Goal: Task Accomplishment & Management: Complete application form

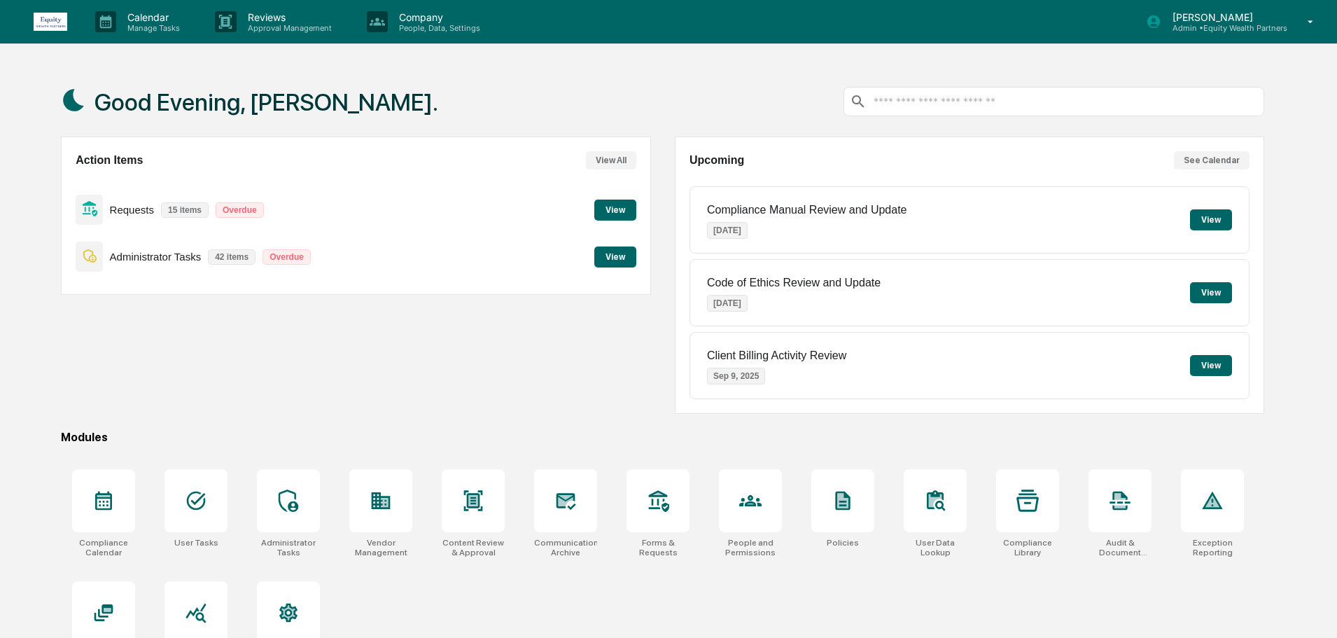
click at [626, 258] on button "View" at bounding box center [615, 256] width 42 height 21
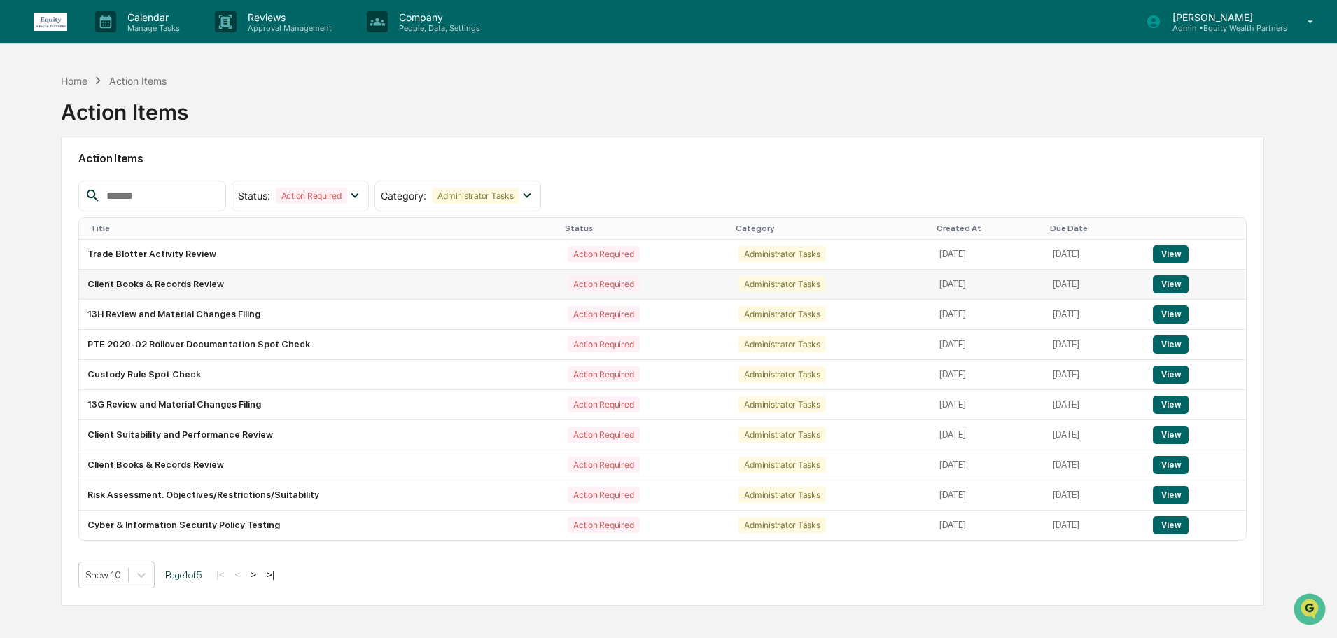
click at [1173, 279] on button "View" at bounding box center [1171, 284] width 36 height 18
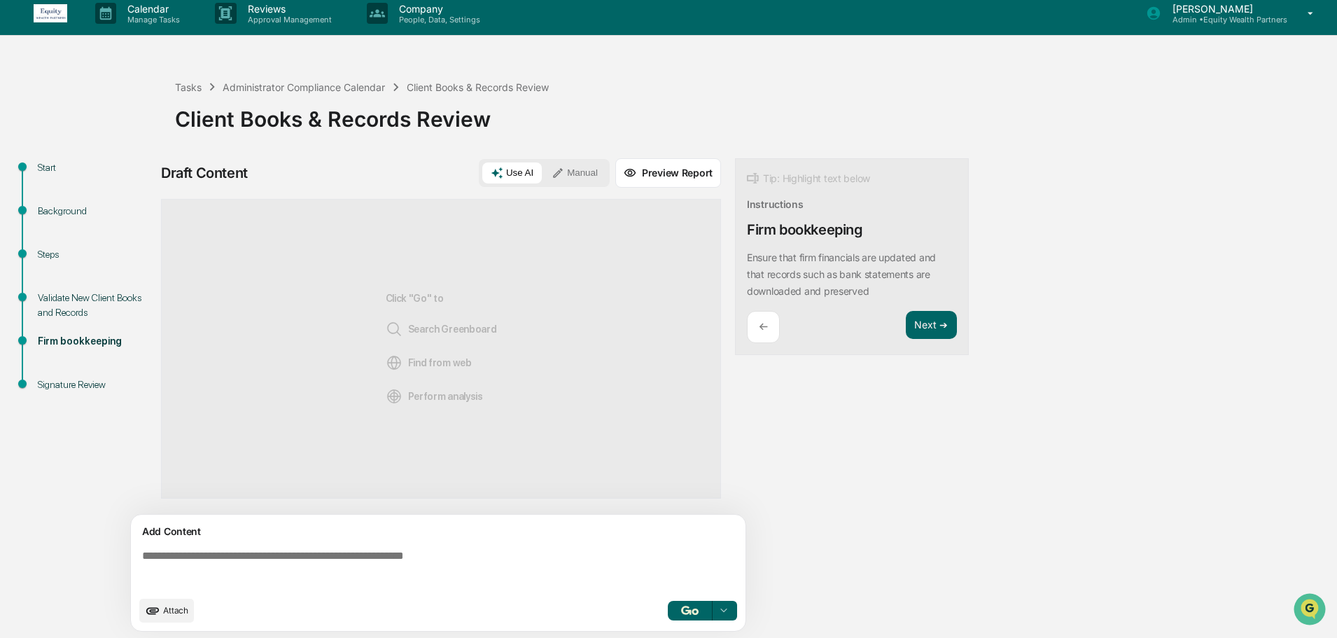
scroll to position [10, 0]
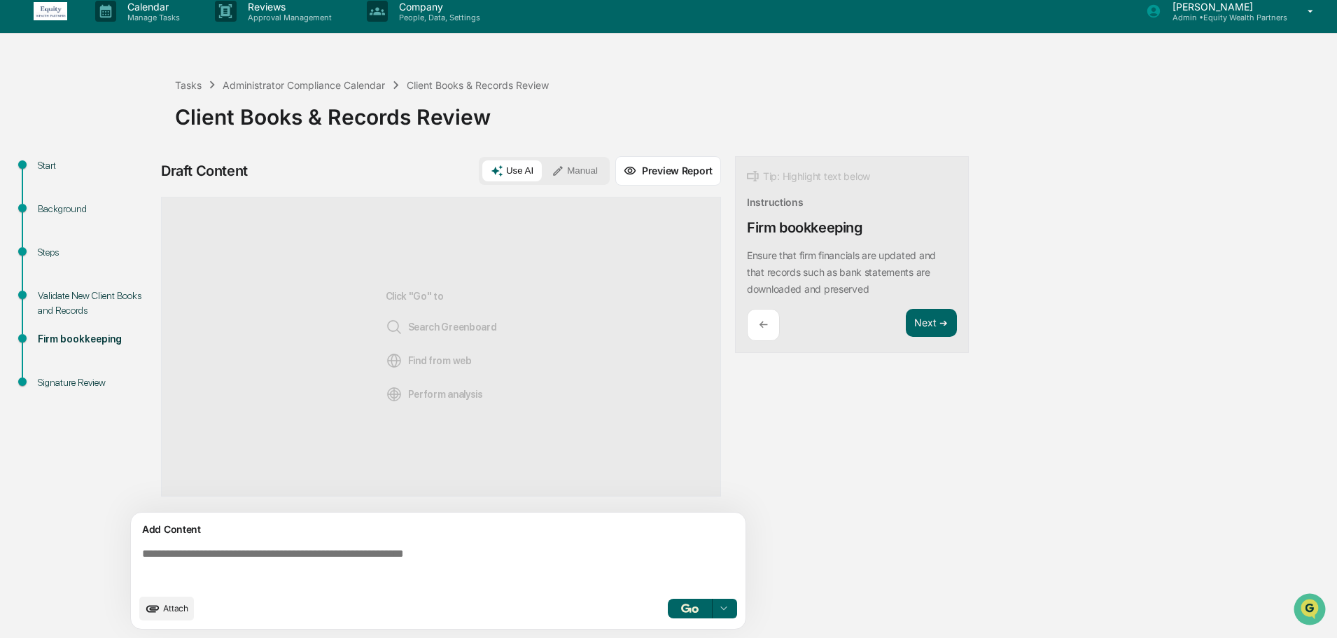
click at [363, 565] on textarea at bounding box center [440, 567] width 609 height 50
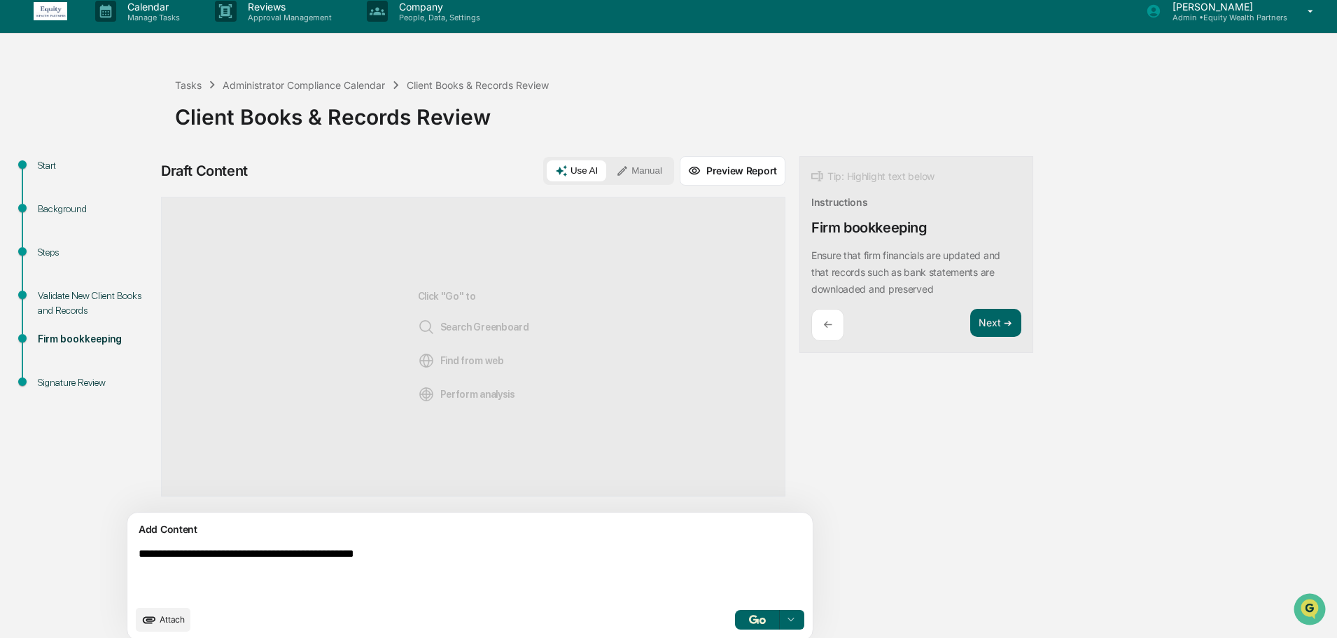
type textarea "**********"
click at [735, 627] on button "button" at bounding box center [757, 620] width 45 height 20
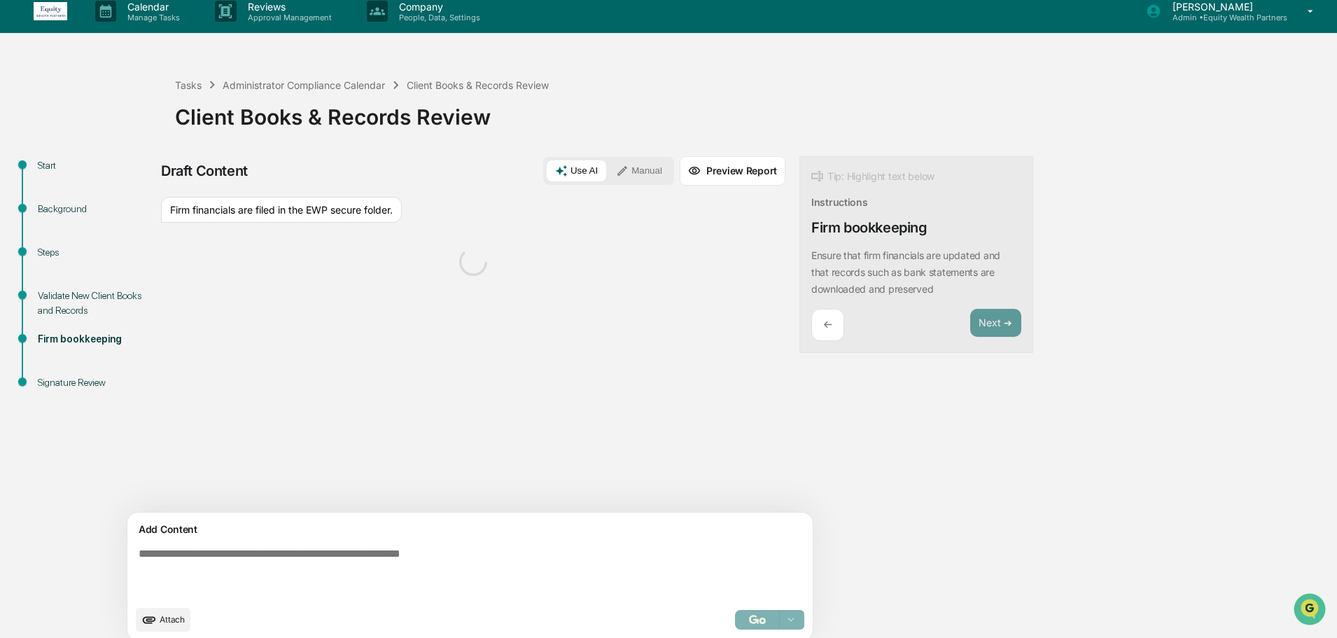
scroll to position [22, 0]
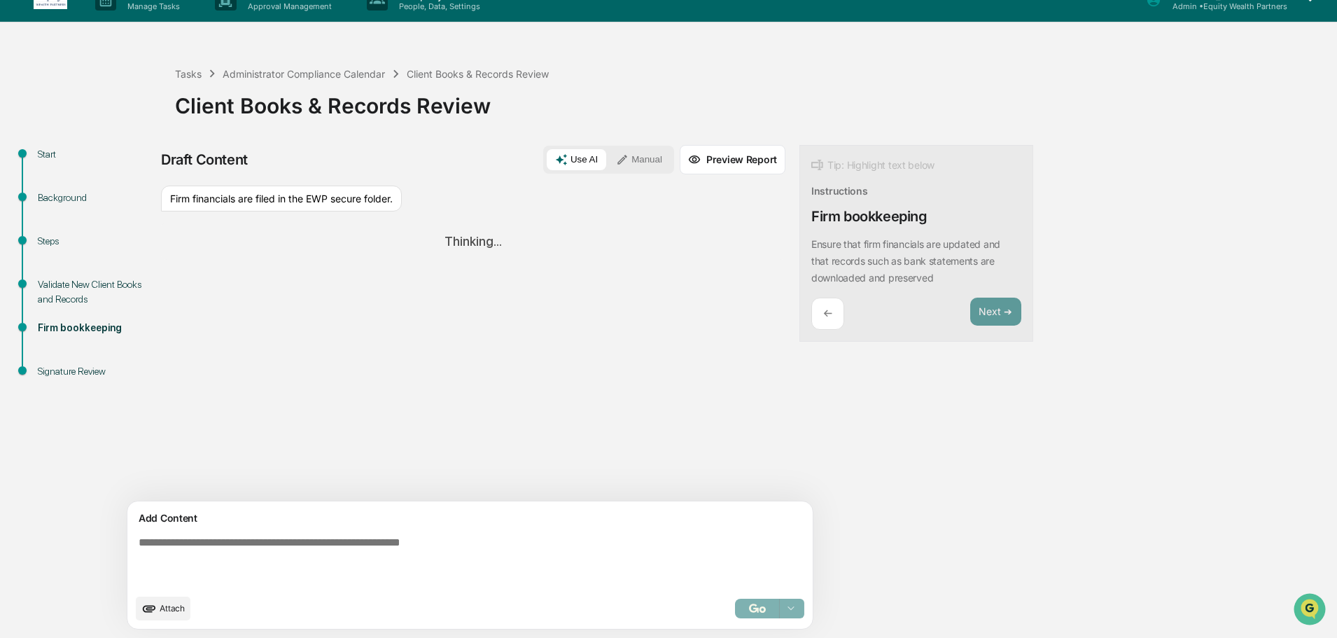
click at [608, 158] on button "Manual" at bounding box center [639, 159] width 63 height 21
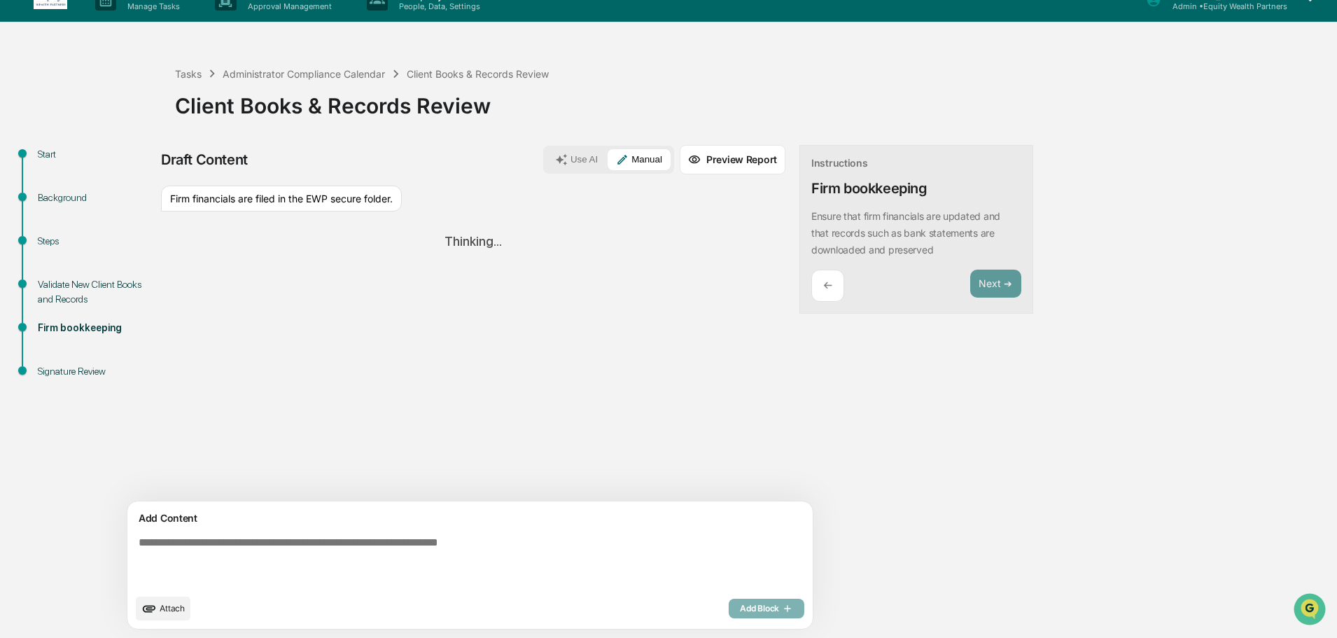
click at [351, 200] on div "Firm financials are filed in the EWP secure folder." at bounding box center [281, 198] width 241 height 27
drag, startPoint x: 397, startPoint y: 197, endPoint x: 166, endPoint y: 200, distance: 231.0
click at [166, 200] on div "Firm financials are filed in the EWP secure folder." at bounding box center [281, 198] width 241 height 27
copy div "Firm financials are filed in the EWP secure folder."
click at [490, 545] on textarea at bounding box center [437, 562] width 609 height 62
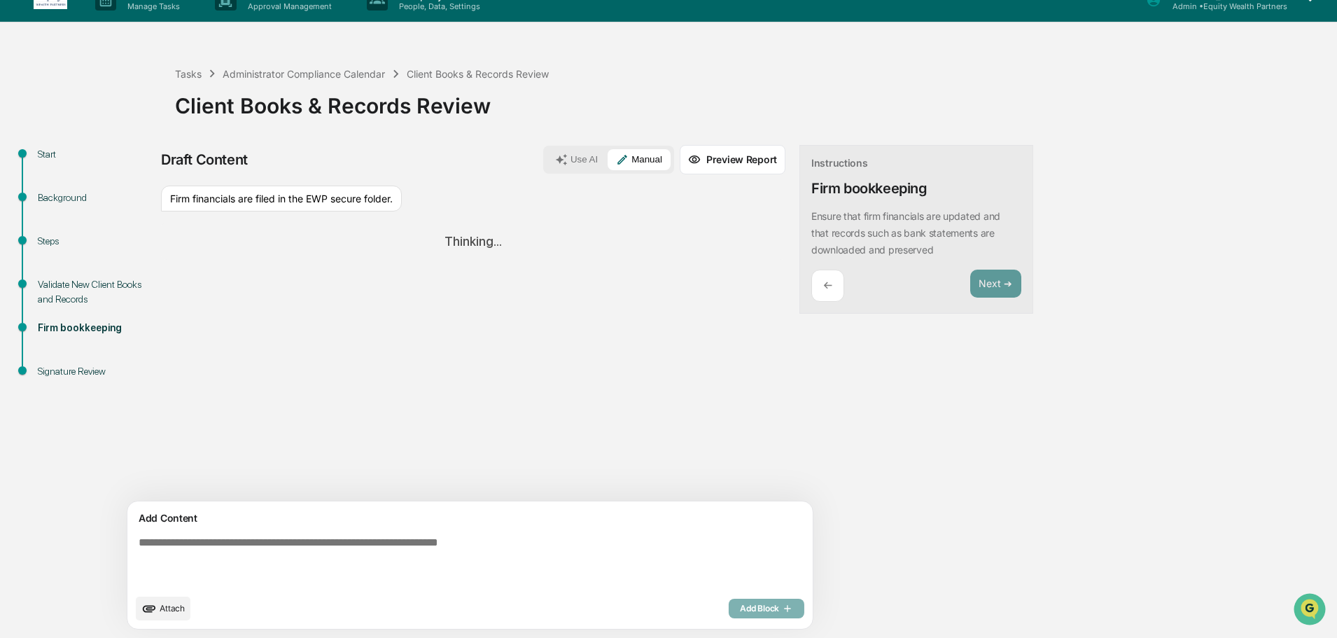
paste textarea "**********"
type textarea "**********"
click at [729, 607] on div "Add Block" at bounding box center [767, 608] width 76 height 20
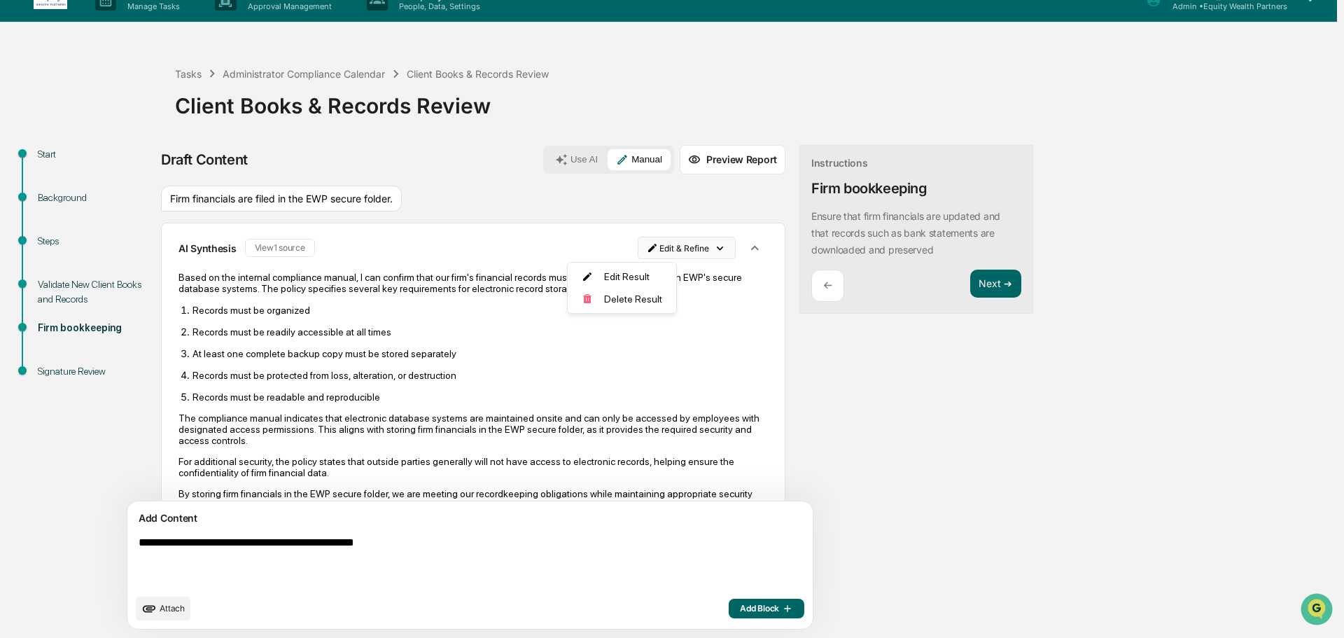
click at [654, 247] on html "**********" at bounding box center [672, 297] width 1344 height 638
click at [624, 295] on div "Delete Result" at bounding box center [617, 299] width 103 height 22
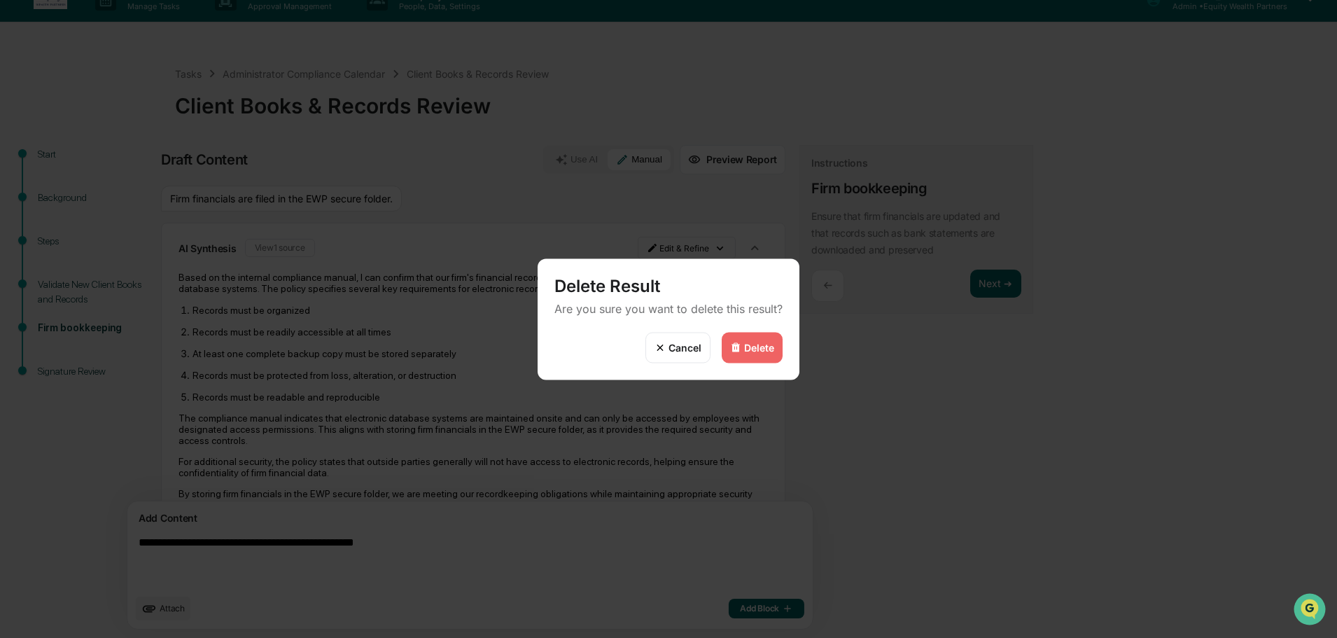
click at [754, 350] on div "Delete" at bounding box center [759, 348] width 30 height 12
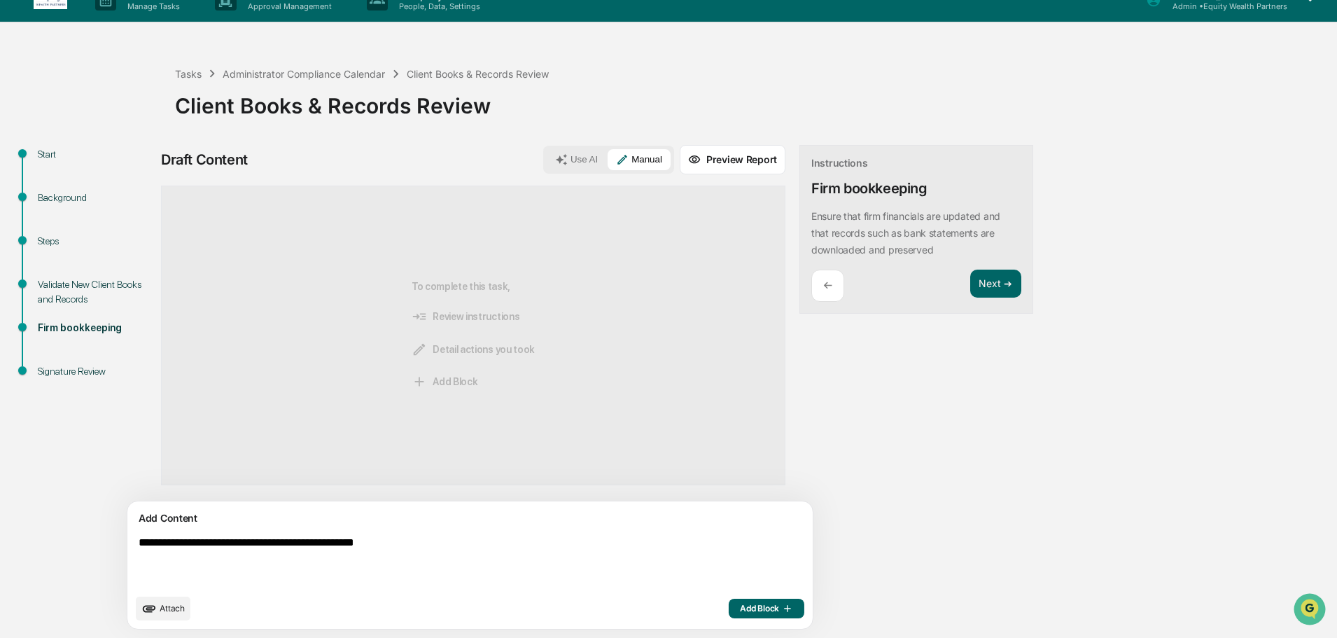
click at [740, 608] on span "Add Block" at bounding box center [766, 608] width 53 height 11
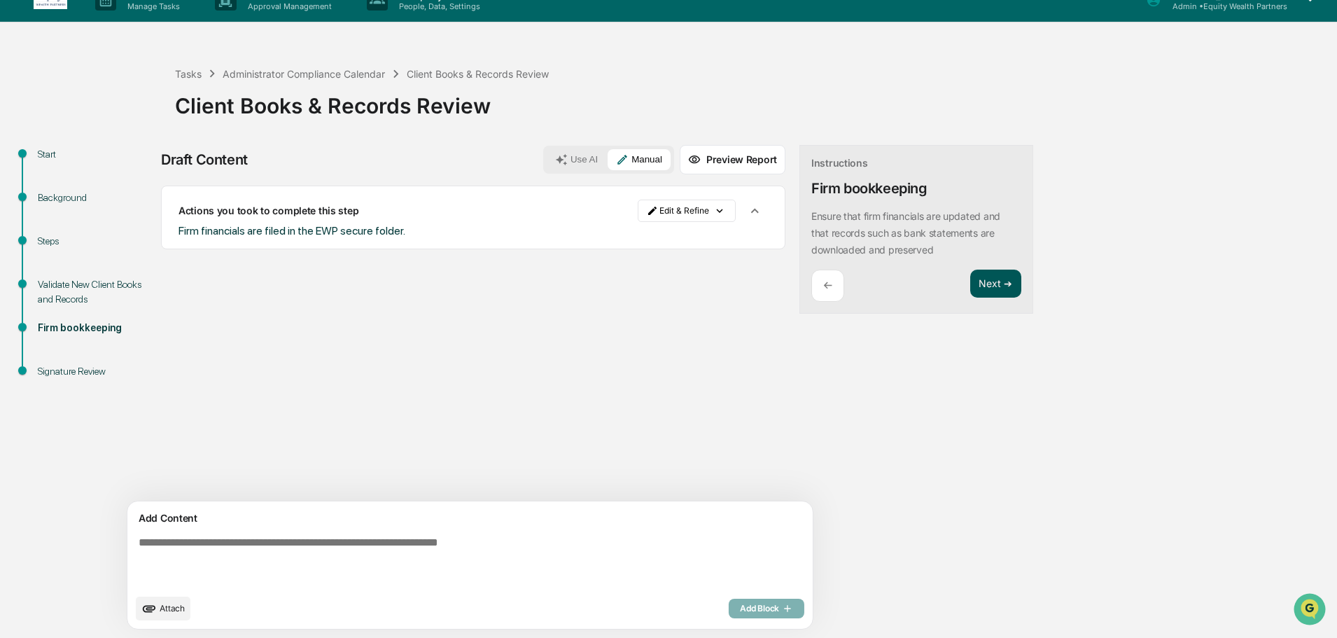
click at [970, 290] on button "Next ➔" at bounding box center [995, 283] width 51 height 29
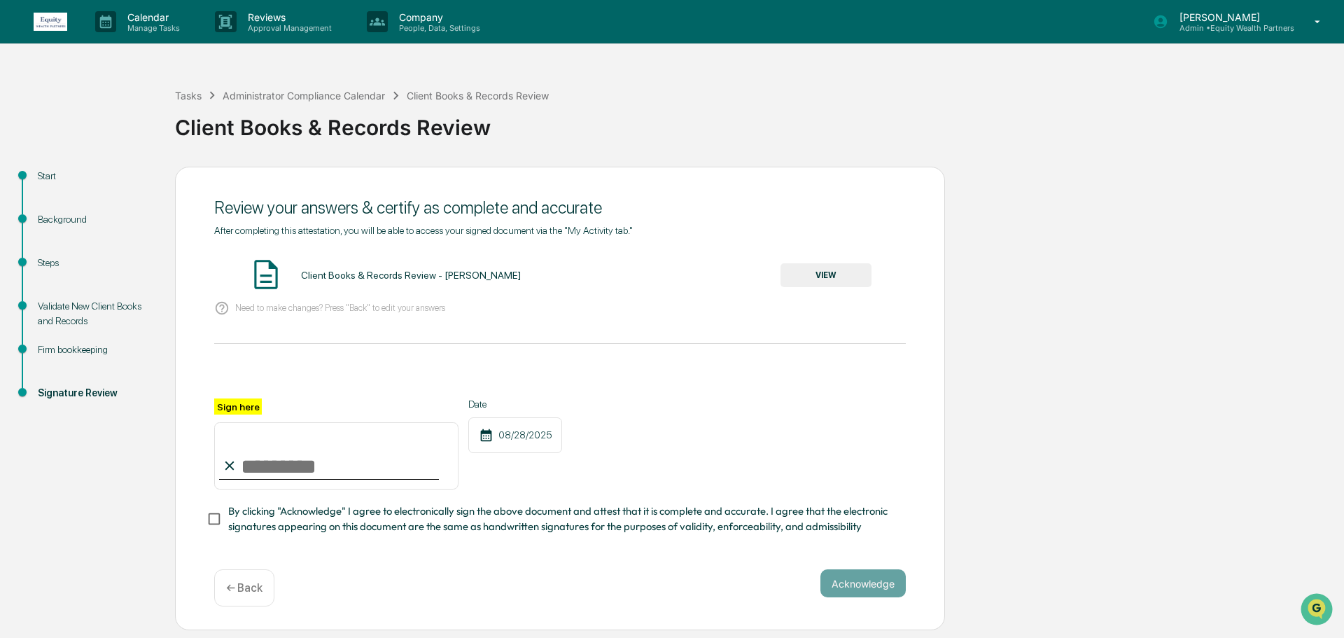
click at [308, 470] on input "Sign here" at bounding box center [336, 455] width 244 height 67
type input "**********"
click at [815, 270] on button "VIEW" at bounding box center [825, 275] width 91 height 24
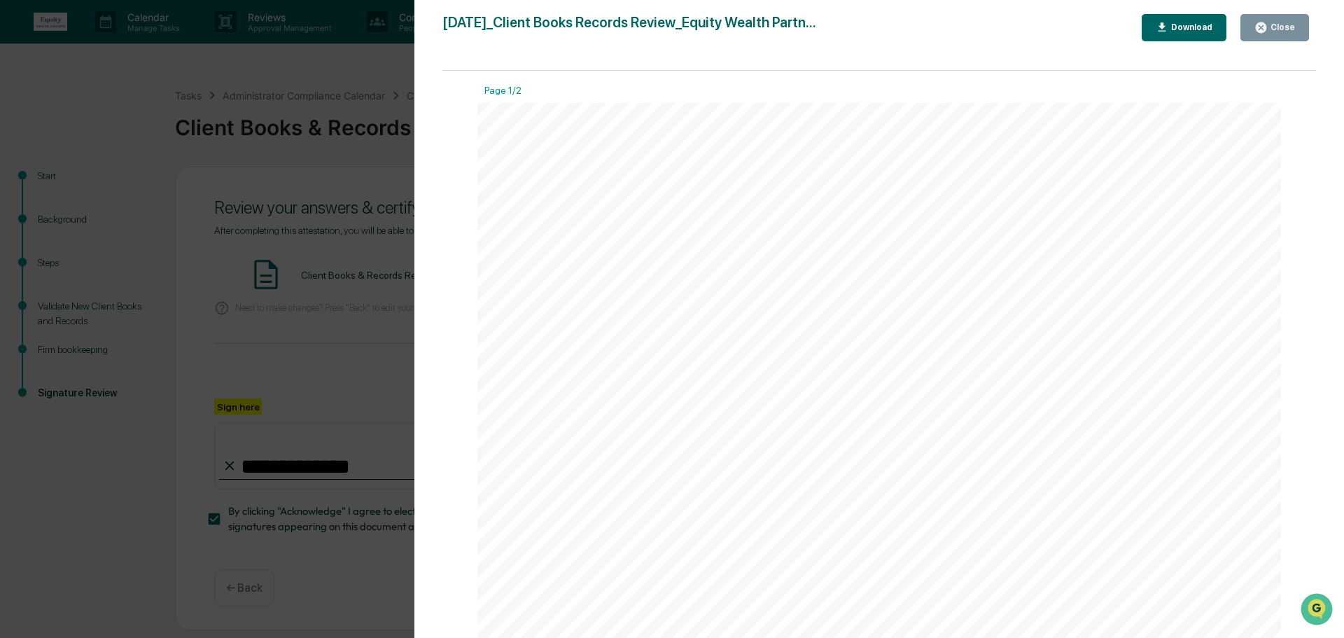
click at [1272, 30] on div "Close" at bounding box center [1281, 27] width 27 height 10
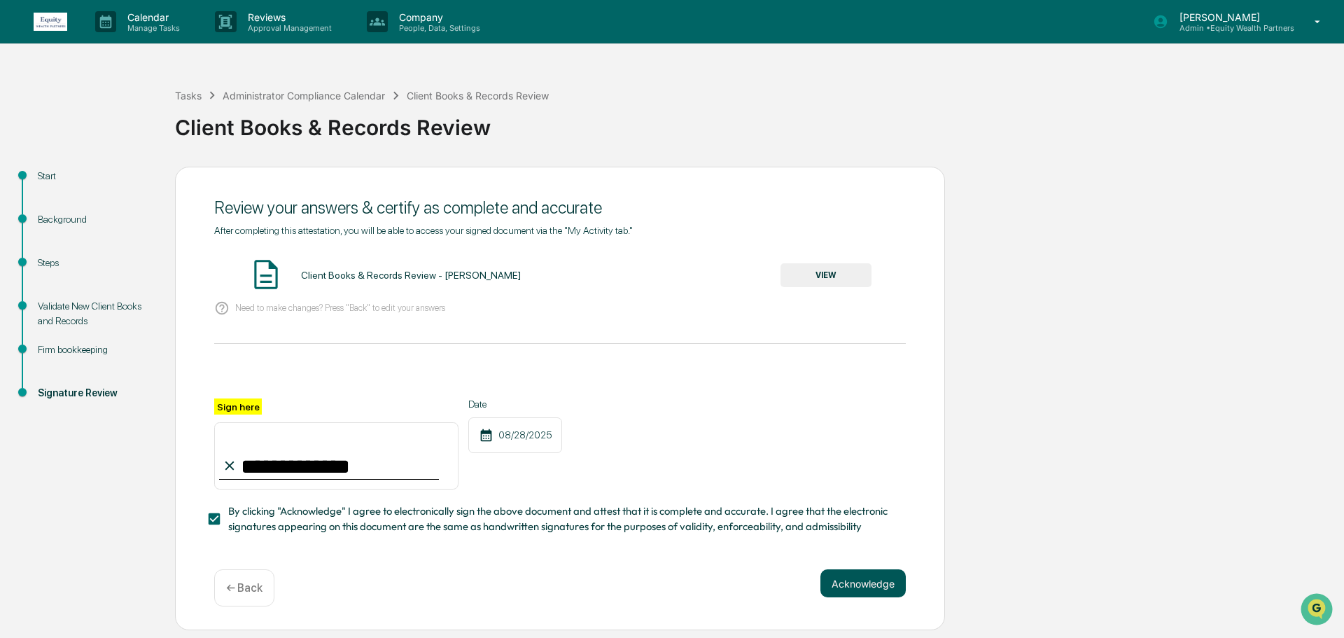
click at [876, 593] on button "Acknowledge" at bounding box center [862, 583] width 85 height 28
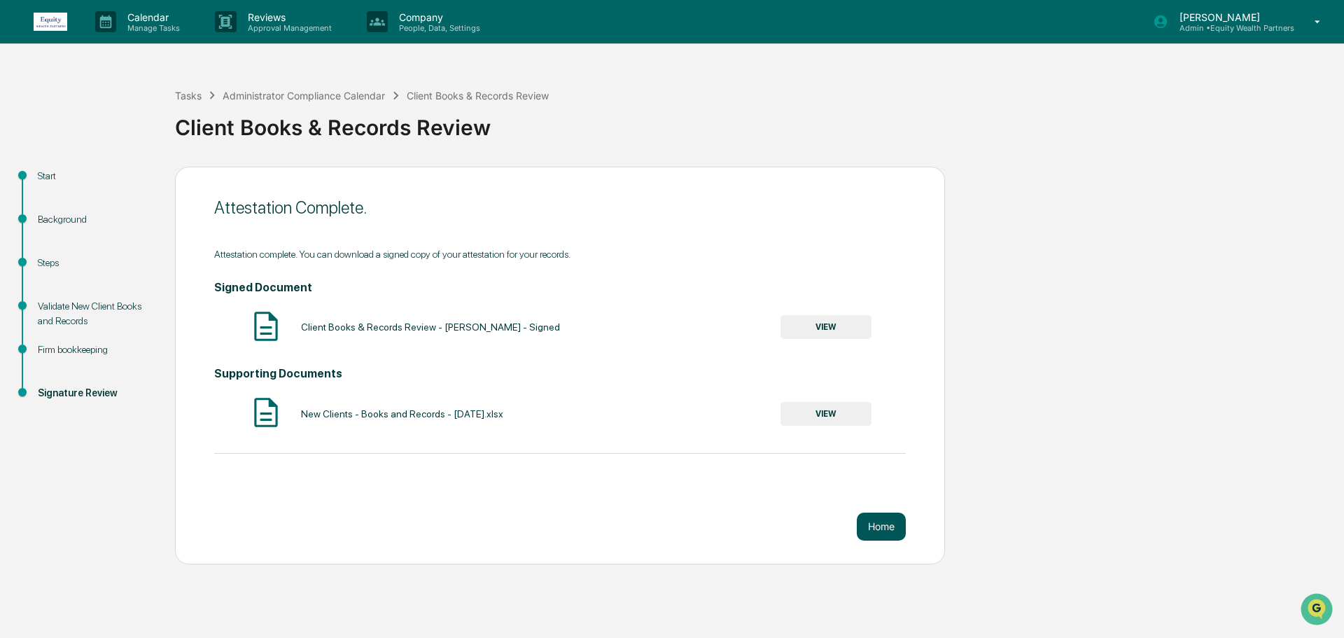
click at [876, 537] on button "Home" at bounding box center [881, 526] width 49 height 28
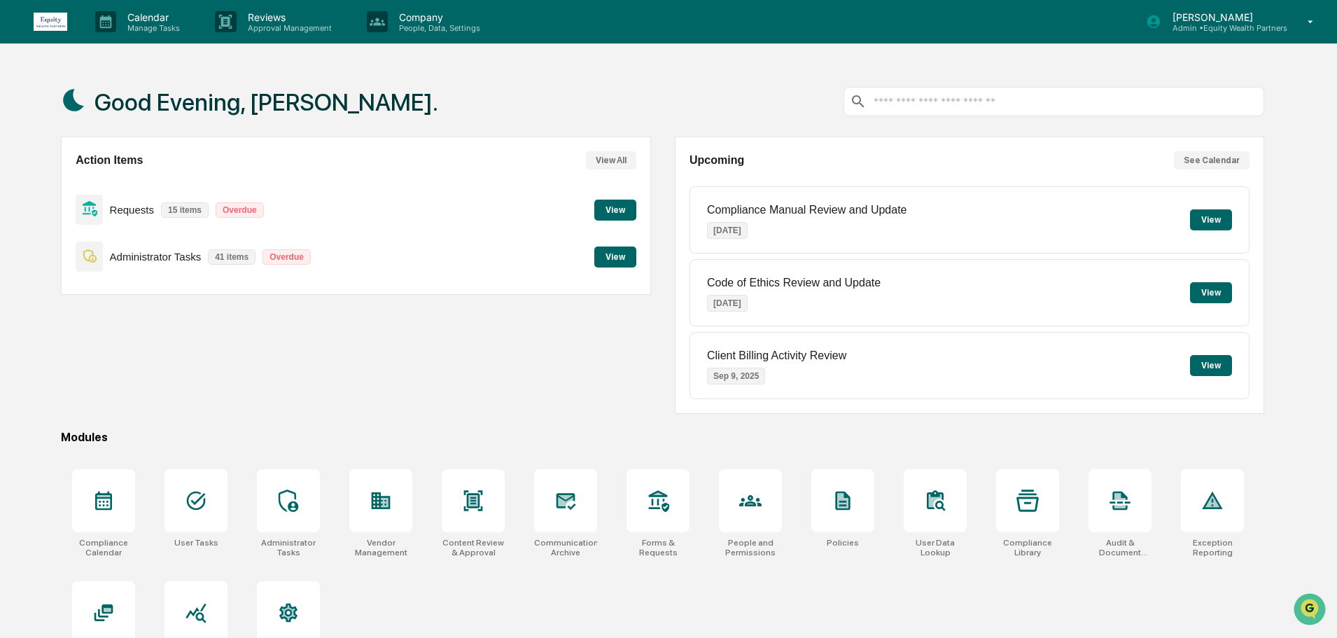
click at [614, 253] on button "View" at bounding box center [615, 256] width 42 height 21
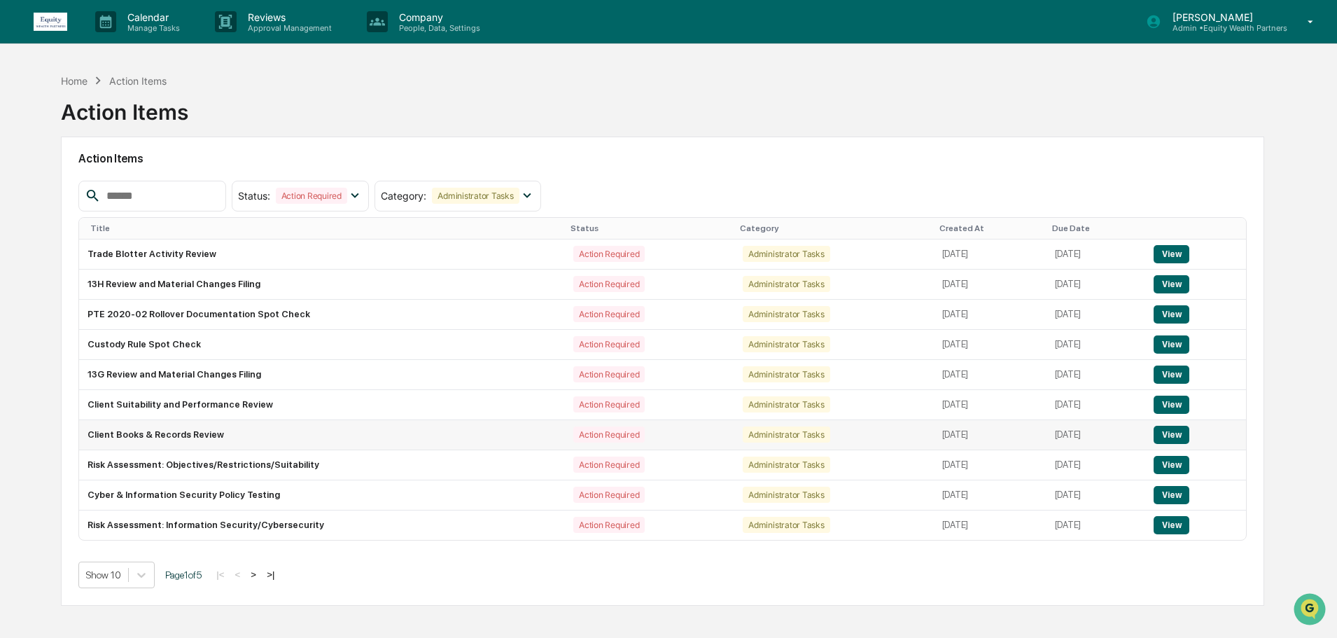
click at [1177, 434] on button "View" at bounding box center [1171, 435] width 36 height 18
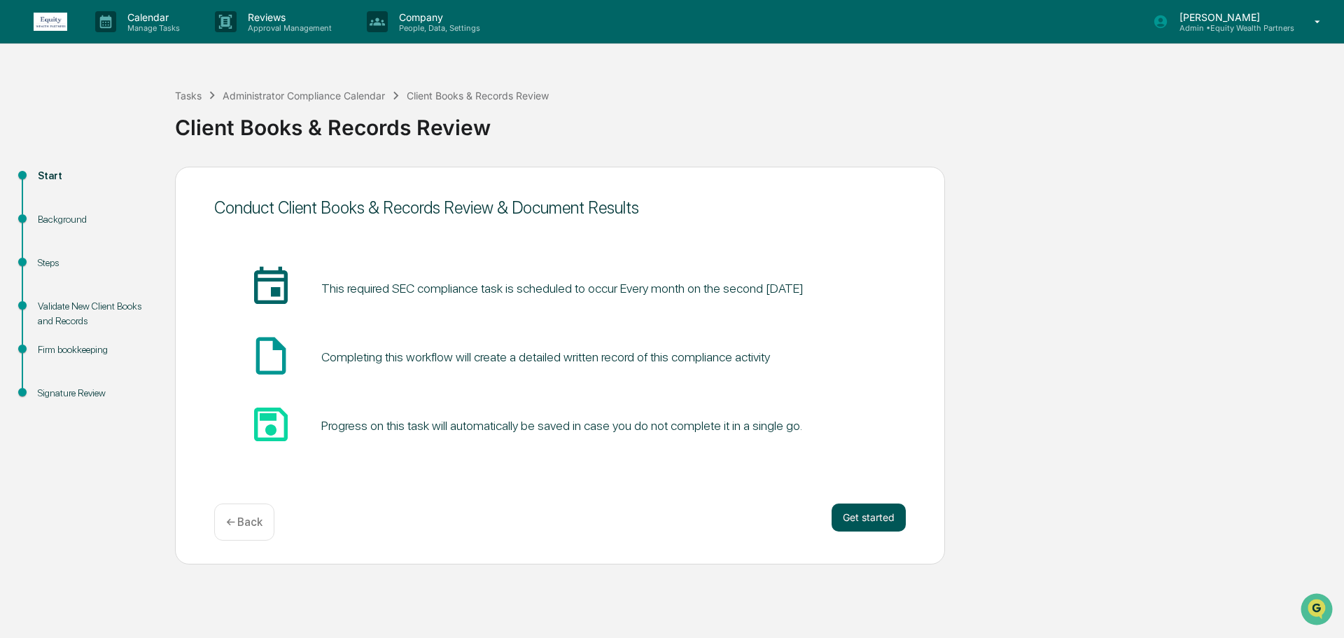
click at [878, 520] on button "Get started" at bounding box center [868, 517] width 74 height 28
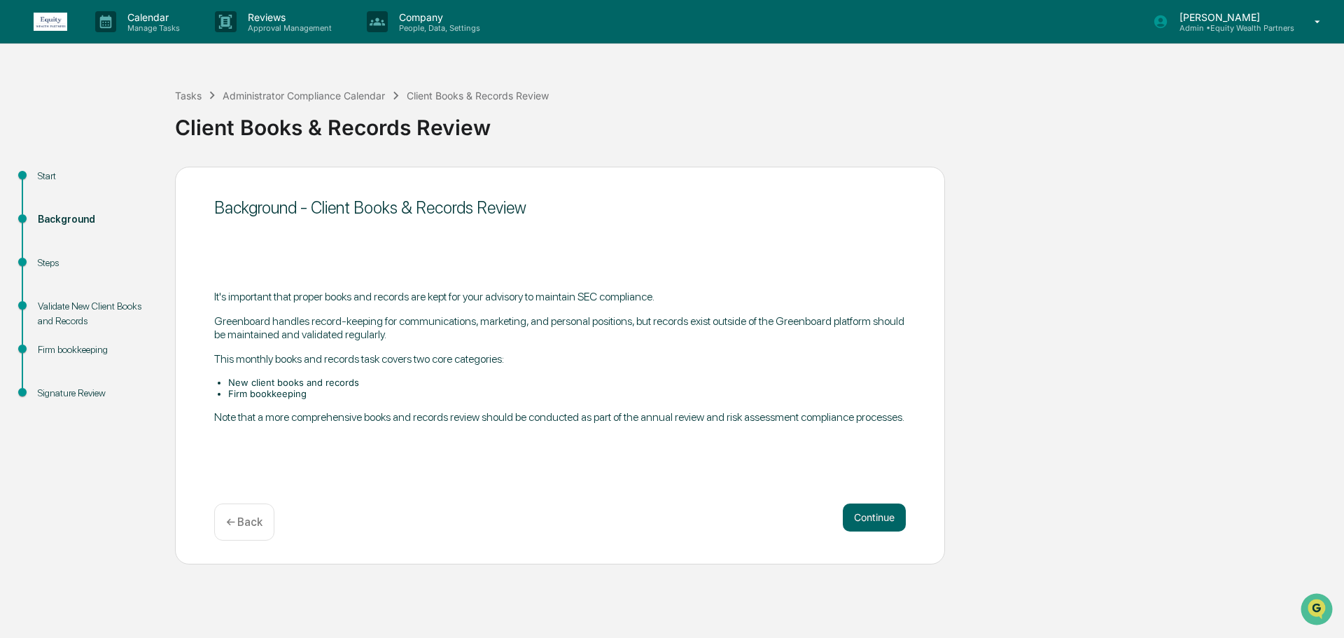
click at [878, 520] on button "Continue" at bounding box center [874, 517] width 63 height 28
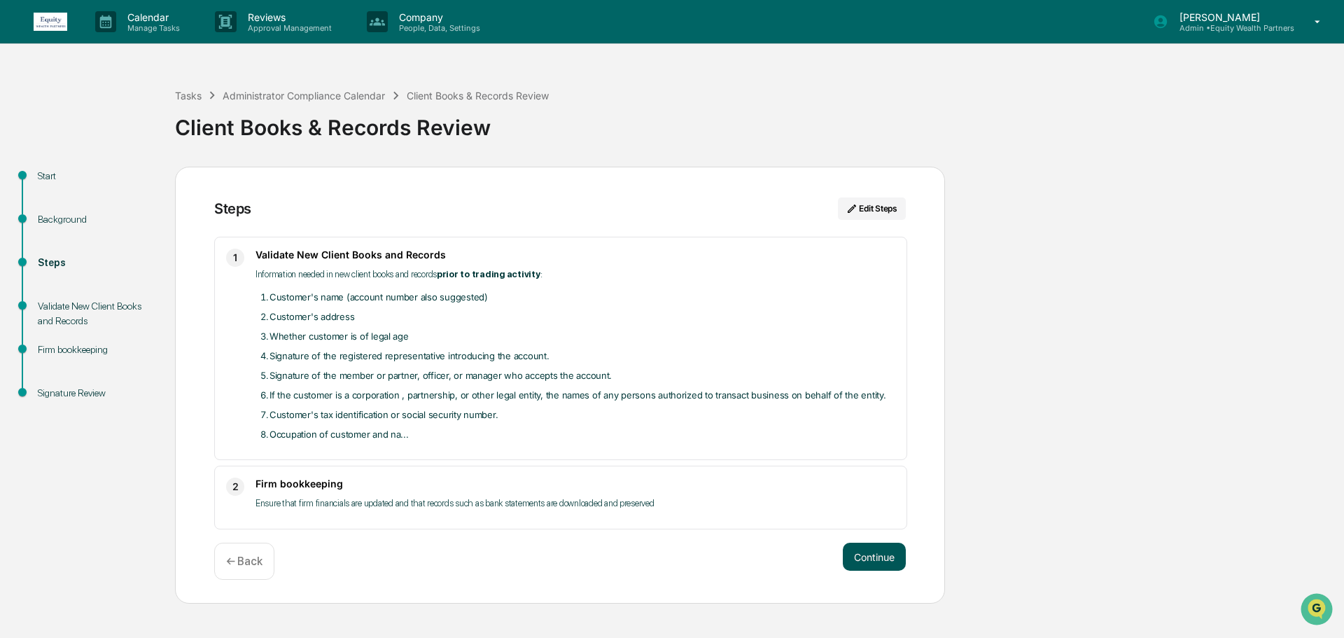
click at [894, 556] on button "Continue" at bounding box center [874, 556] width 63 height 28
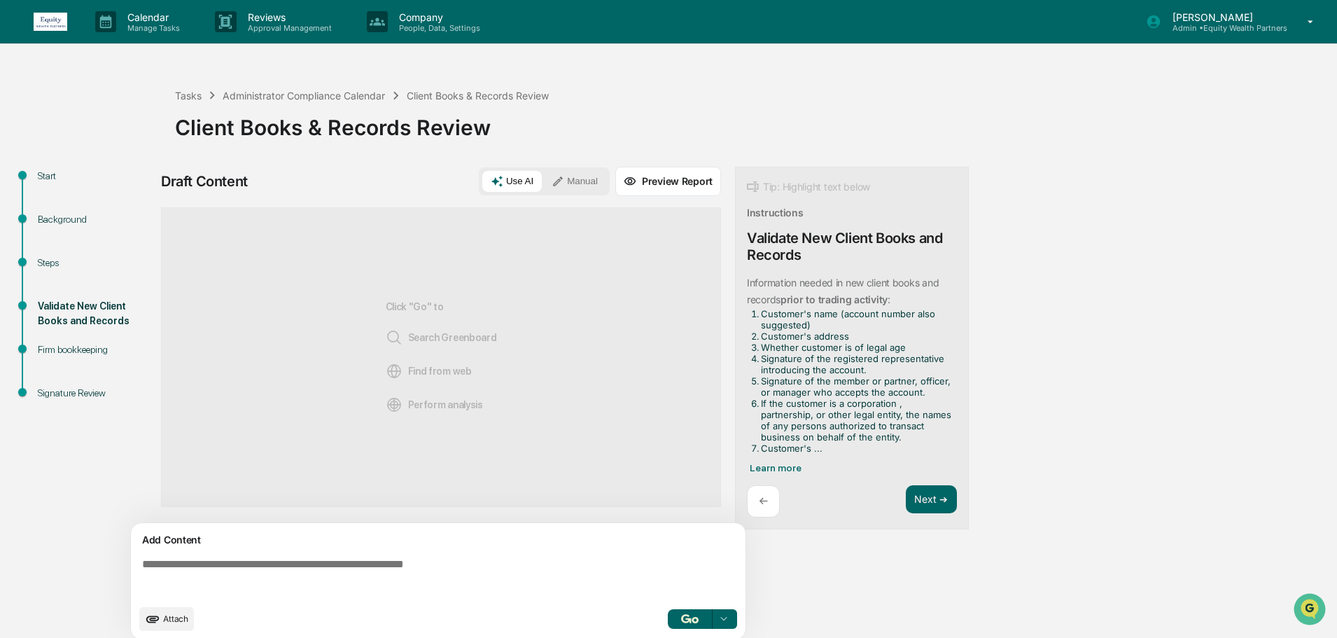
click at [171, 623] on span "Attach" at bounding box center [175, 618] width 25 height 10
click at [589, 183] on button "Manual" at bounding box center [574, 181] width 63 height 21
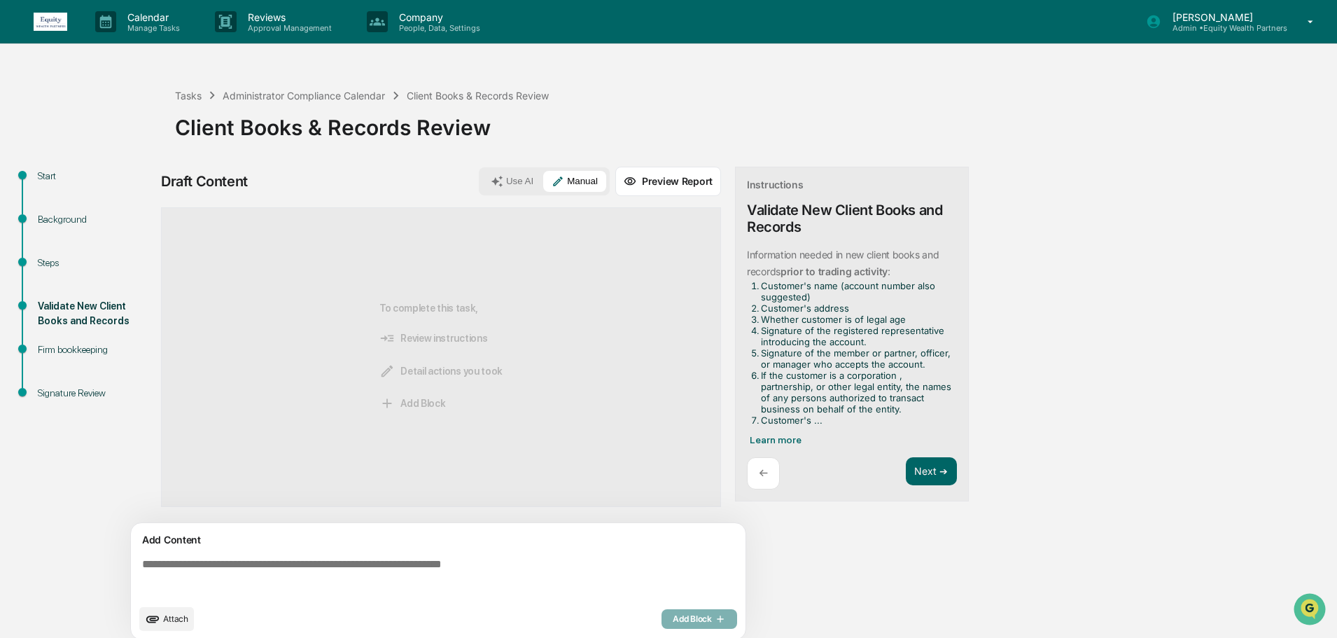
click at [177, 615] on span "Attach" at bounding box center [175, 618] width 25 height 10
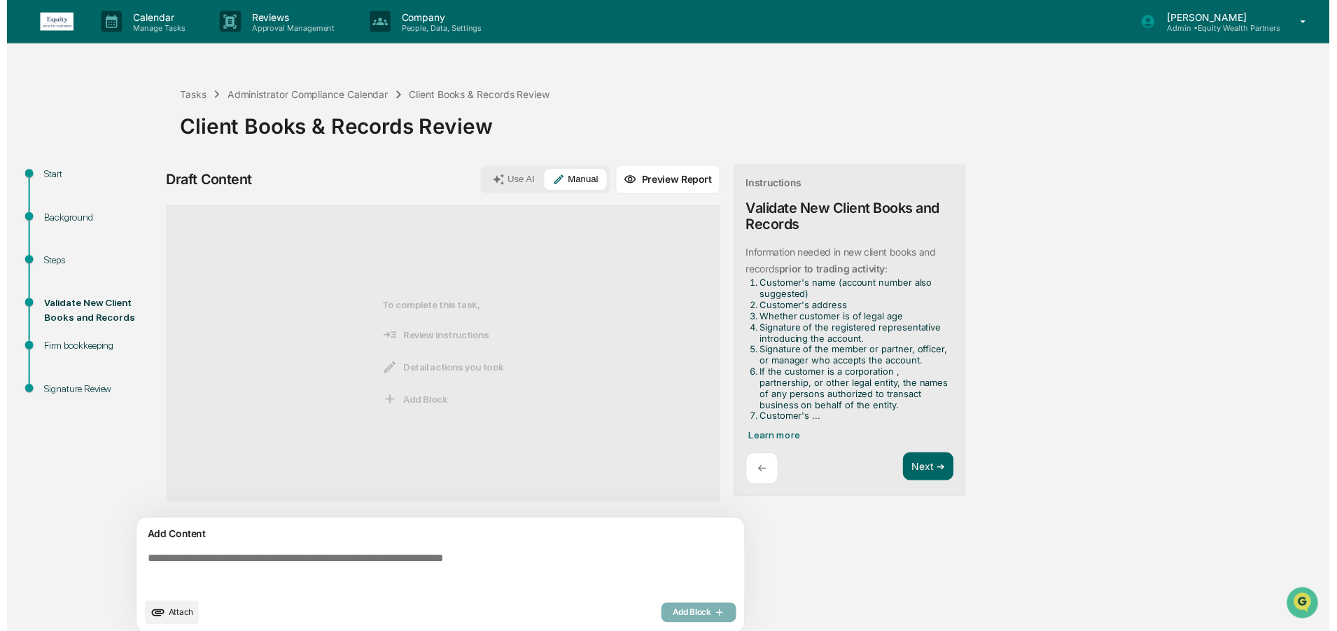
scroll to position [10, 0]
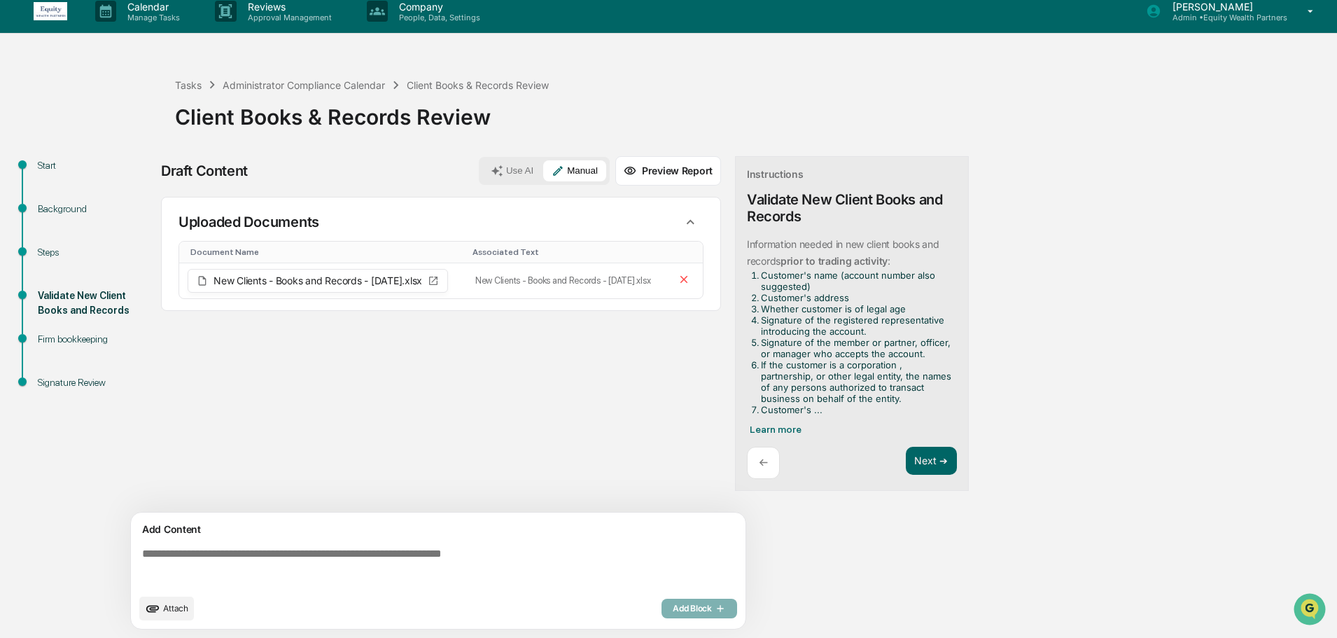
click at [464, 559] on textarea at bounding box center [440, 567] width 609 height 50
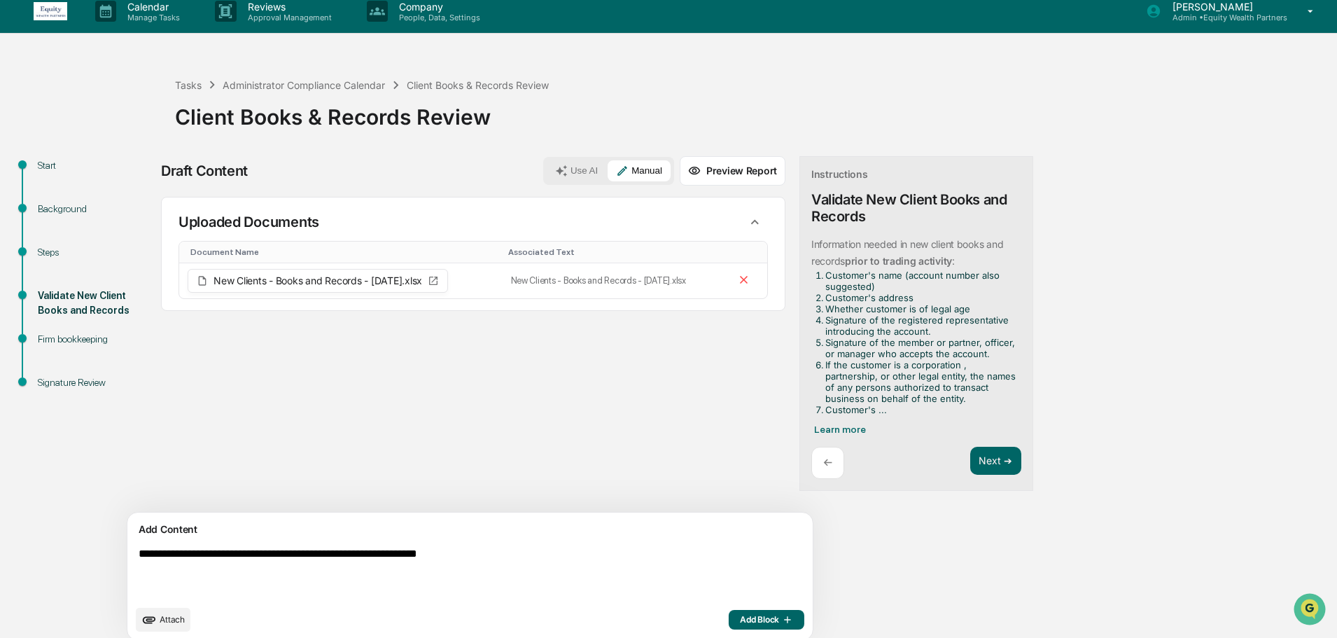
type textarea "**********"
click at [740, 622] on span "Add Block" at bounding box center [766, 619] width 53 height 11
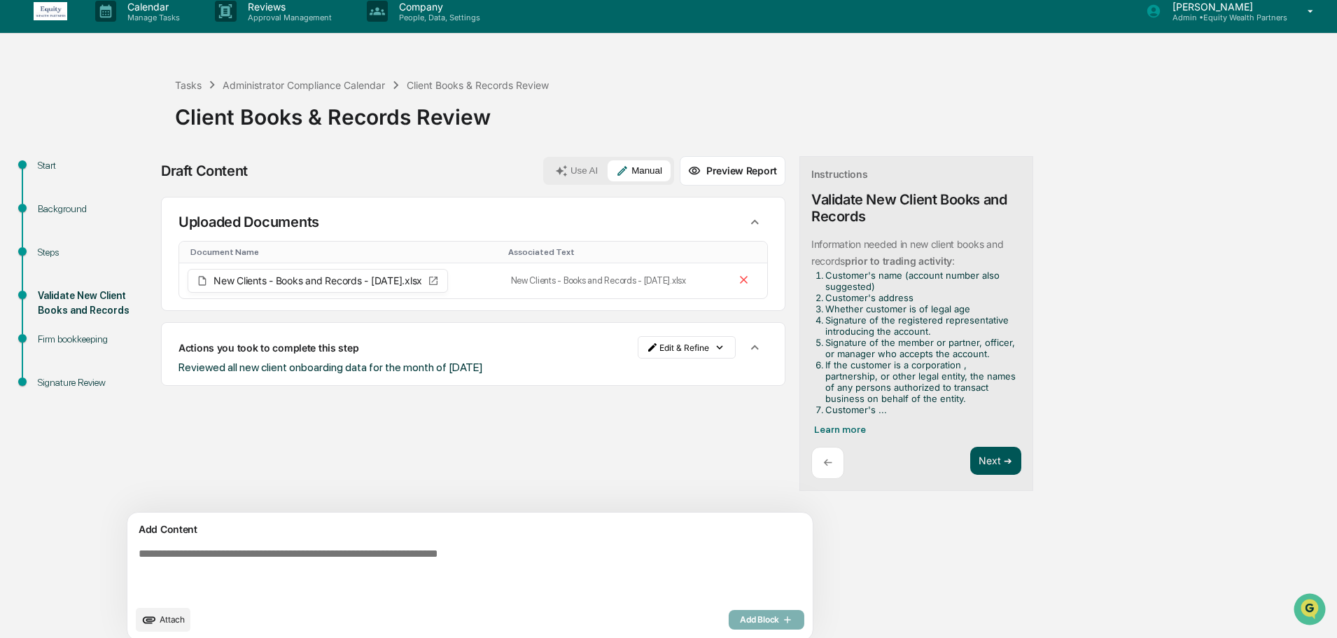
click at [970, 457] on button "Next ➔" at bounding box center [995, 461] width 51 height 29
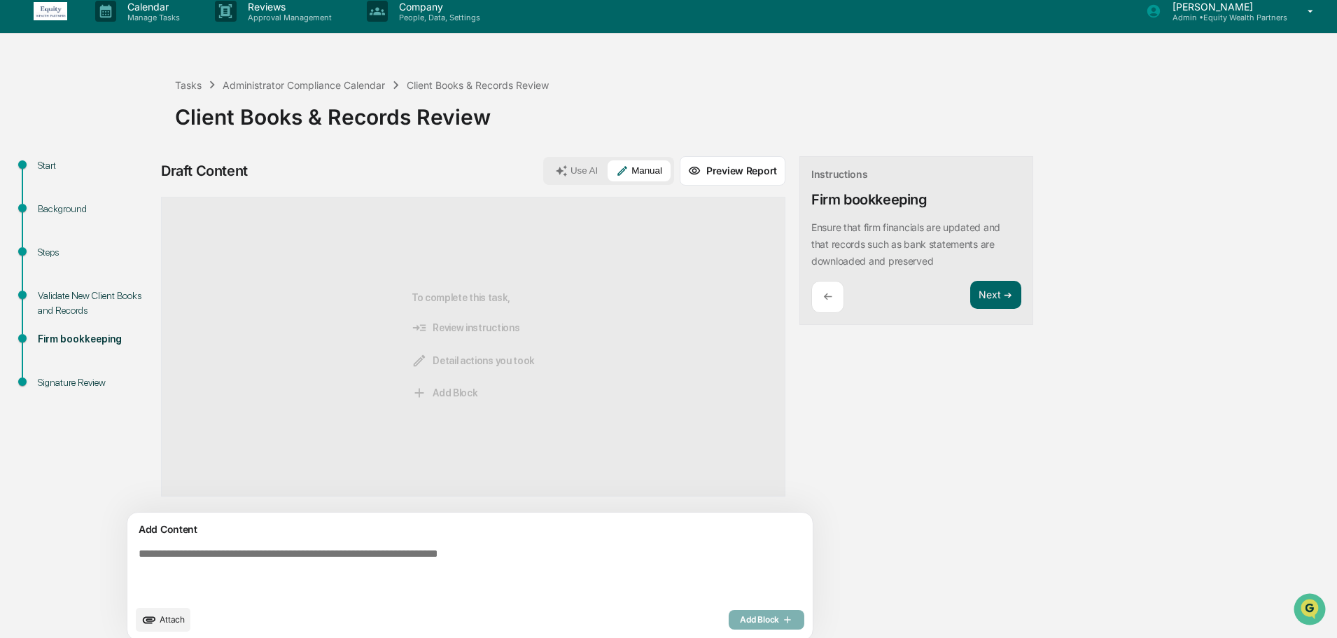
click at [435, 554] on textarea at bounding box center [437, 573] width 609 height 62
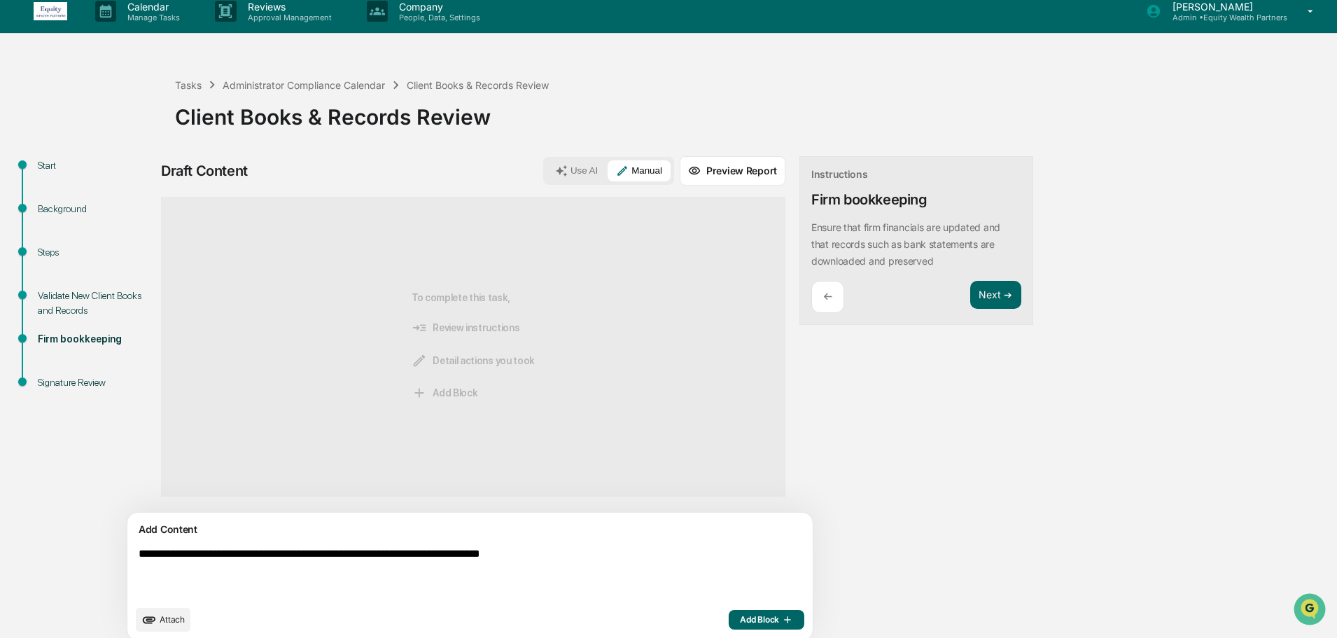
drag, startPoint x: 564, startPoint y: 553, endPoint x: 130, endPoint y: 545, distance: 434.0
click at [130, 545] on div "**********" at bounding box center [470, 576] width 687 height 129
type textarea "**********"
click at [740, 620] on span "Add Block" at bounding box center [766, 619] width 53 height 11
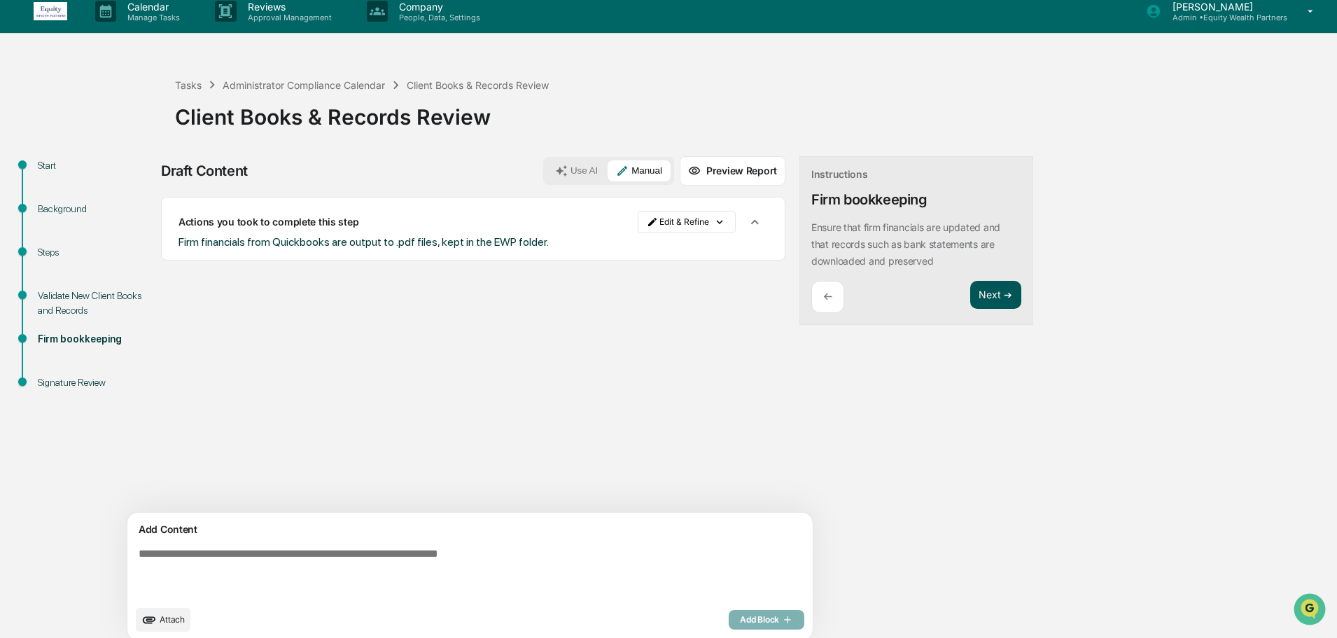
click at [970, 286] on button "Next ➔" at bounding box center [995, 295] width 51 height 29
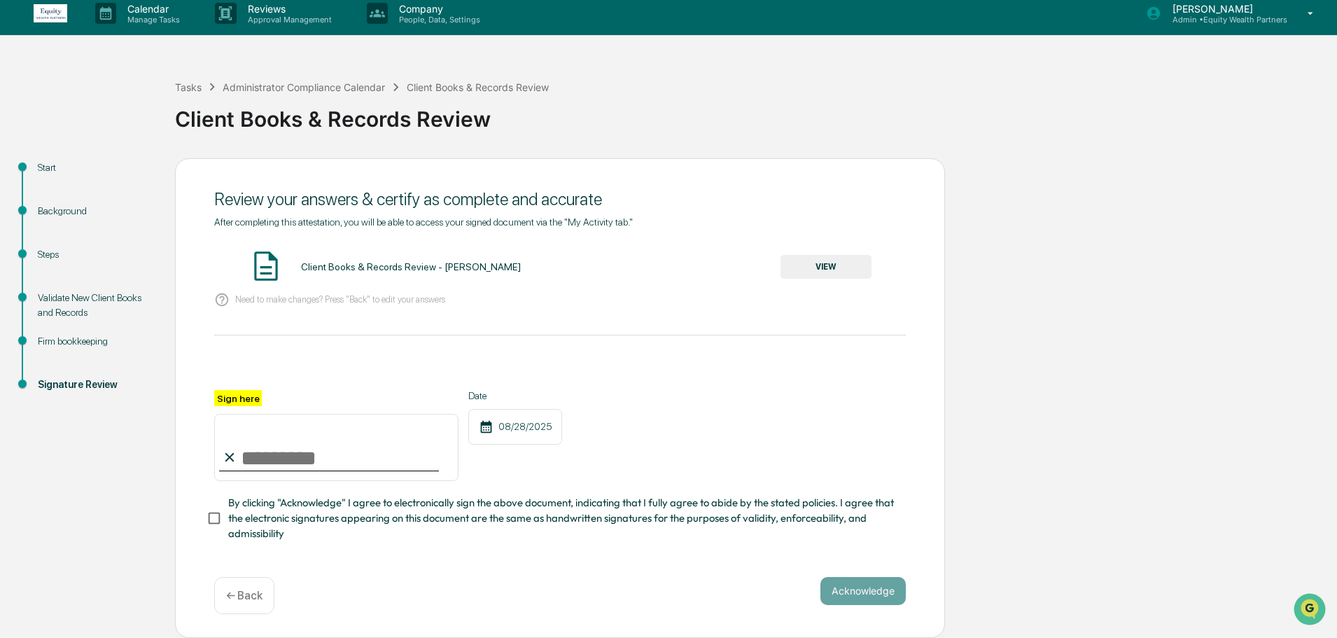
click at [289, 456] on input "Sign here" at bounding box center [336, 447] width 244 height 67
type input "**********"
click at [888, 591] on button "Acknowledge" at bounding box center [862, 591] width 85 height 28
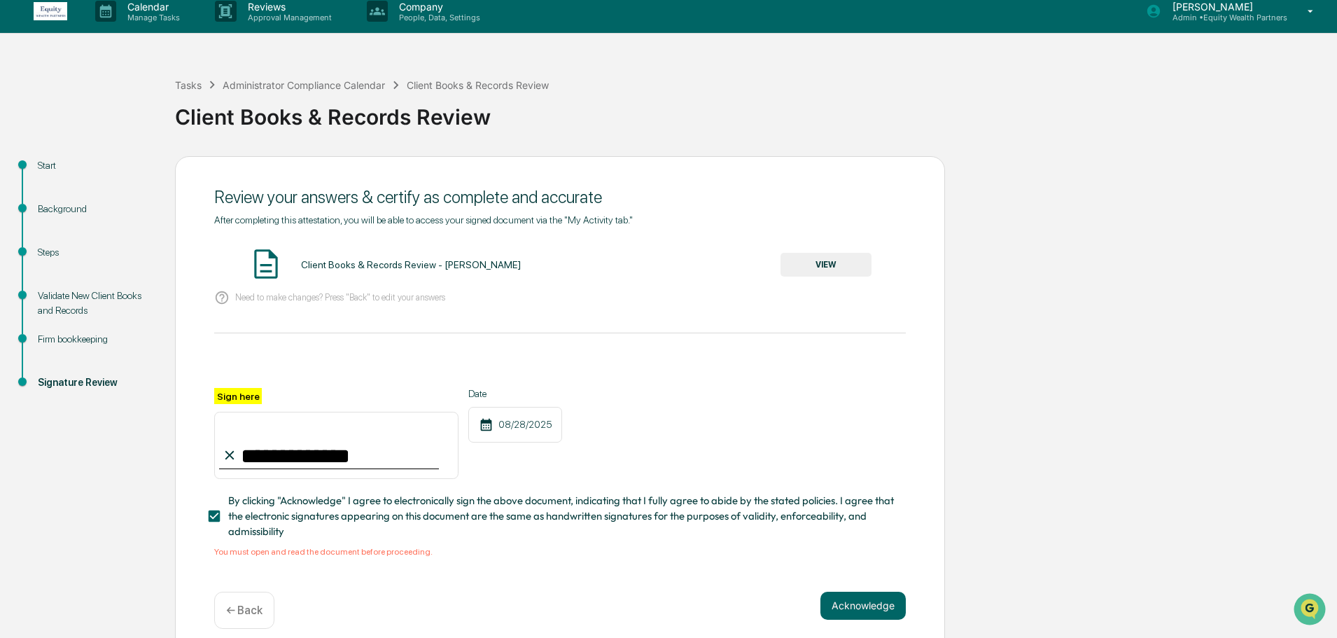
click at [856, 258] on button "VIEW" at bounding box center [825, 265] width 91 height 24
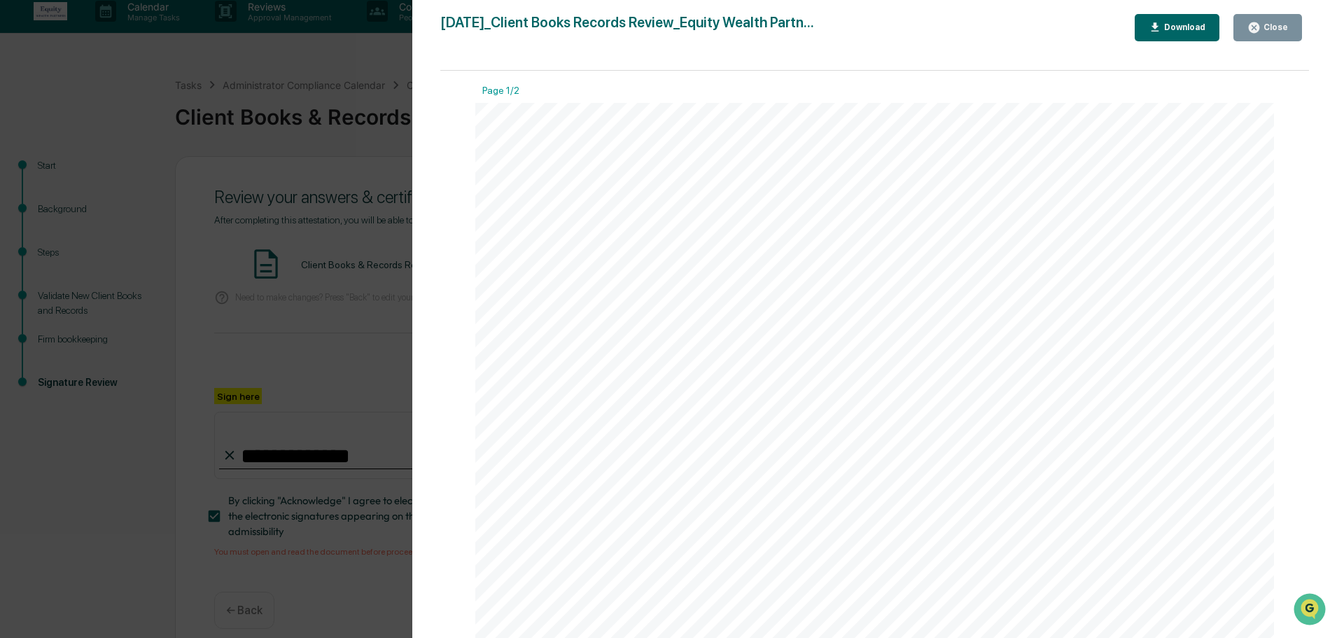
click at [1272, 24] on div "Close" at bounding box center [1274, 27] width 27 height 10
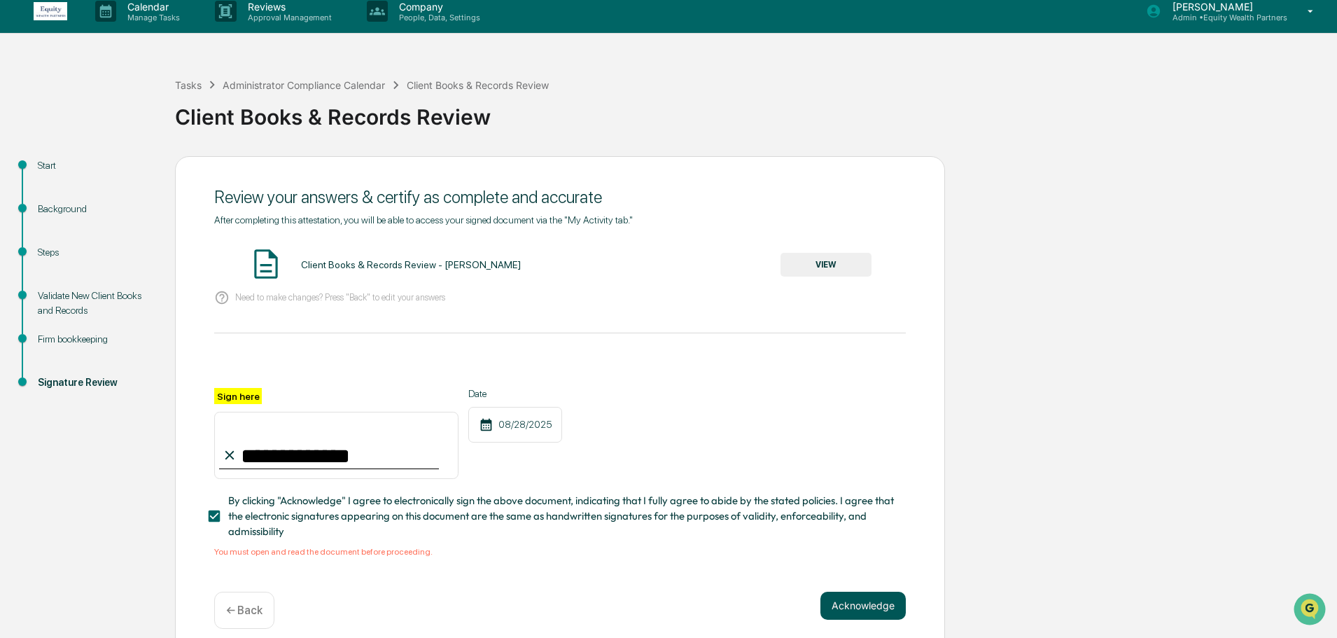
click at [862, 605] on button "Acknowledge" at bounding box center [862, 605] width 85 height 28
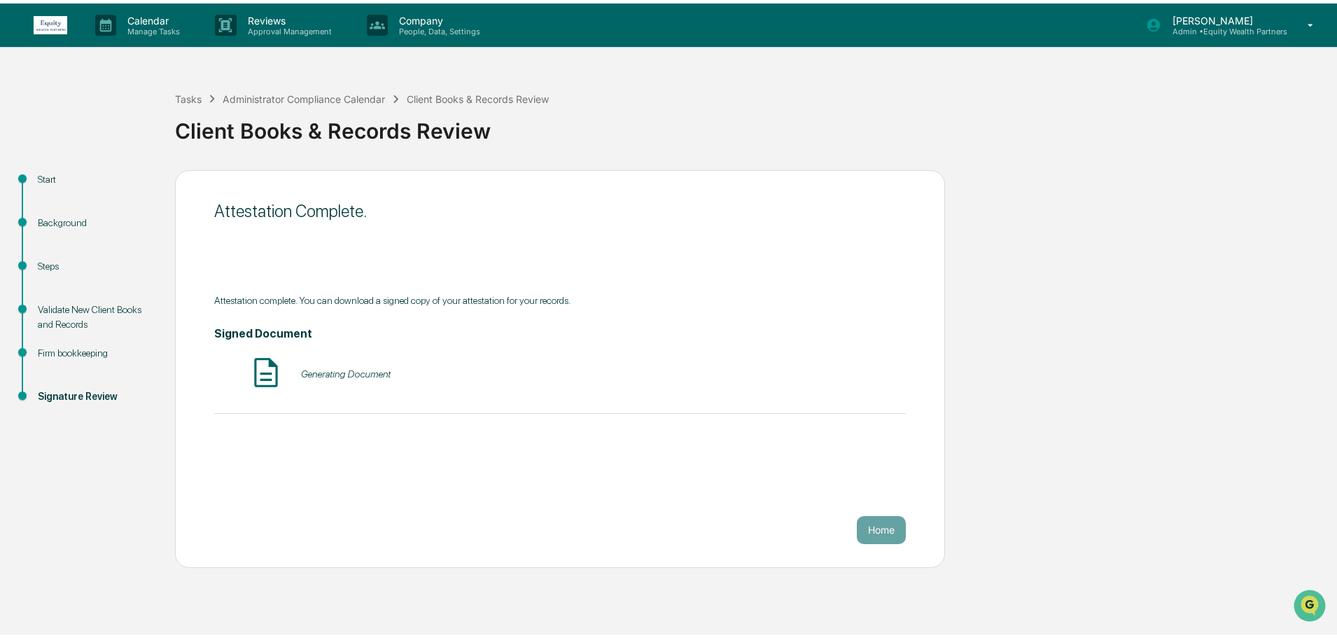
scroll to position [0, 0]
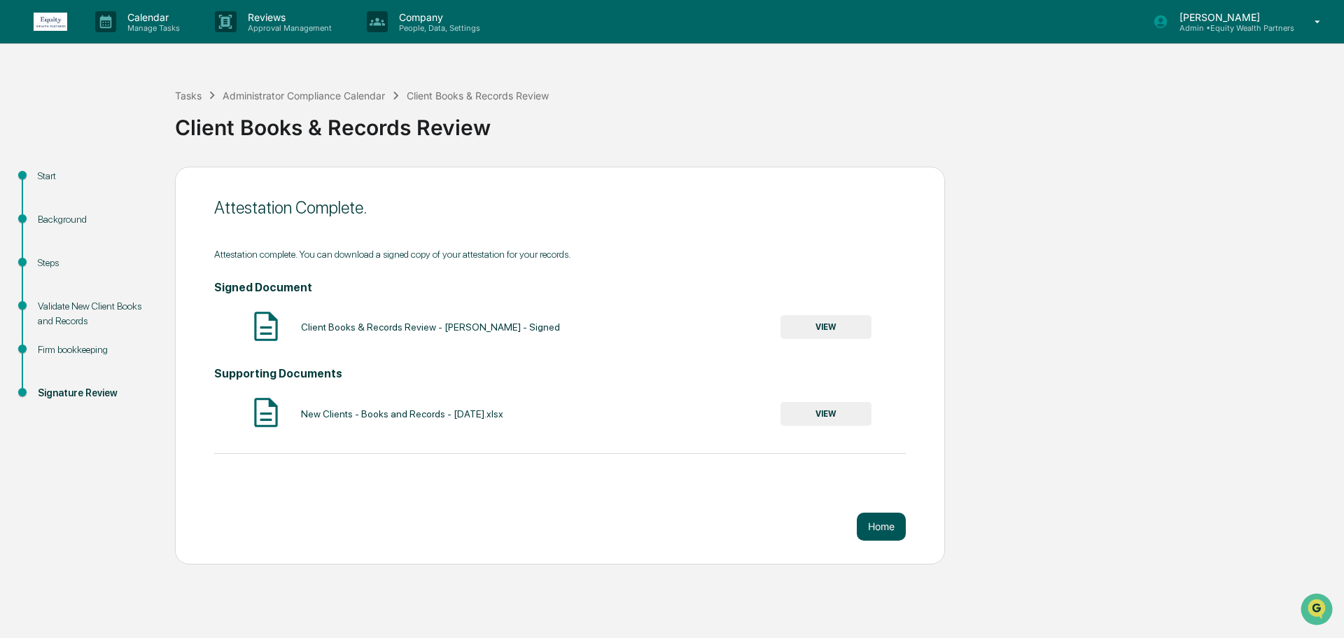
click at [881, 530] on button "Home" at bounding box center [881, 526] width 49 height 28
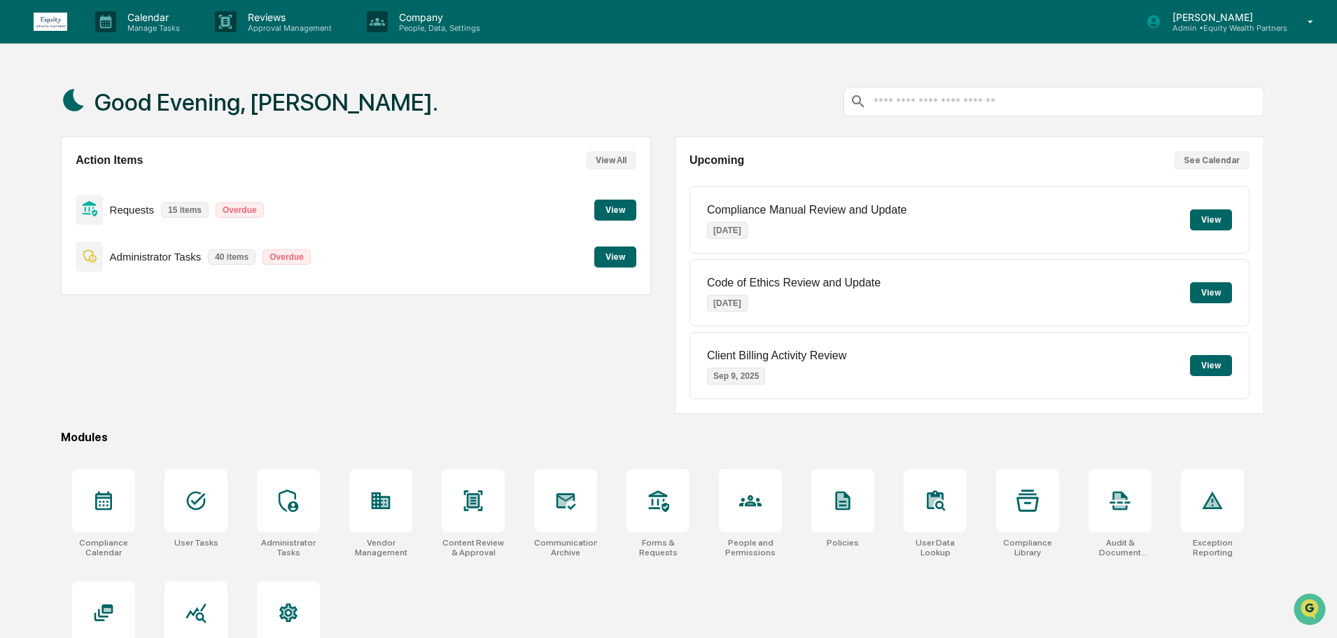
click at [612, 255] on button "View" at bounding box center [615, 256] width 42 height 21
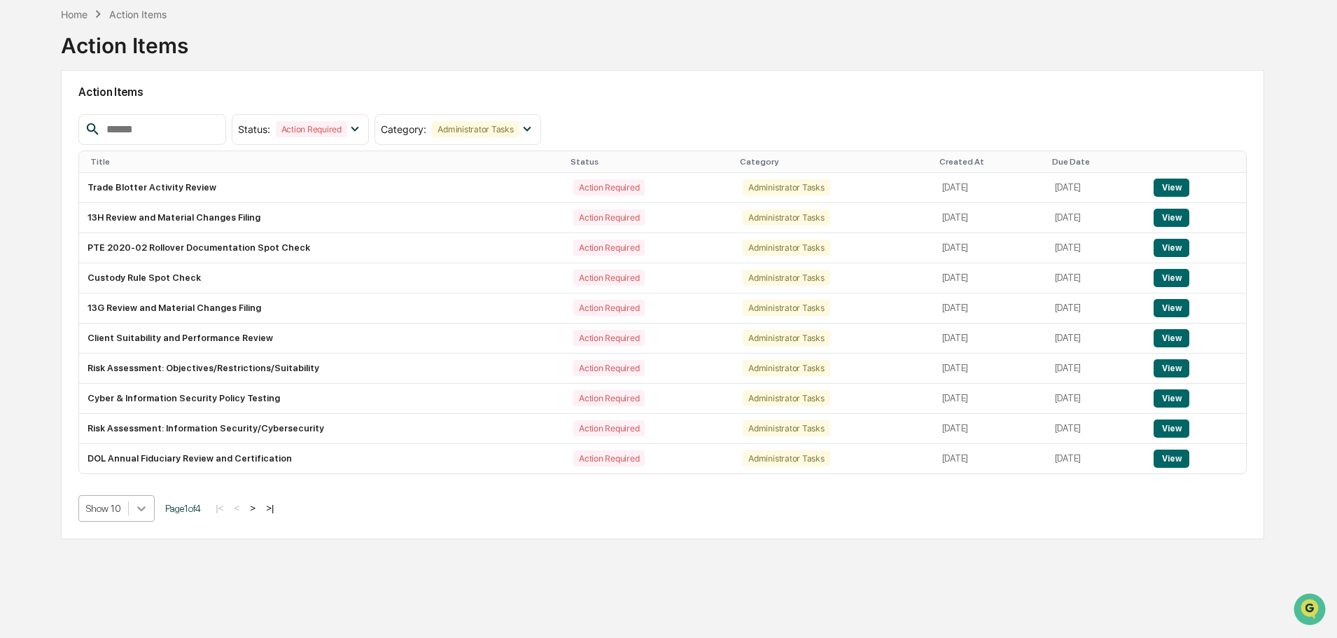
scroll to position [73, 0]
click at [129, 510] on div at bounding box center [141, 508] width 25 height 25
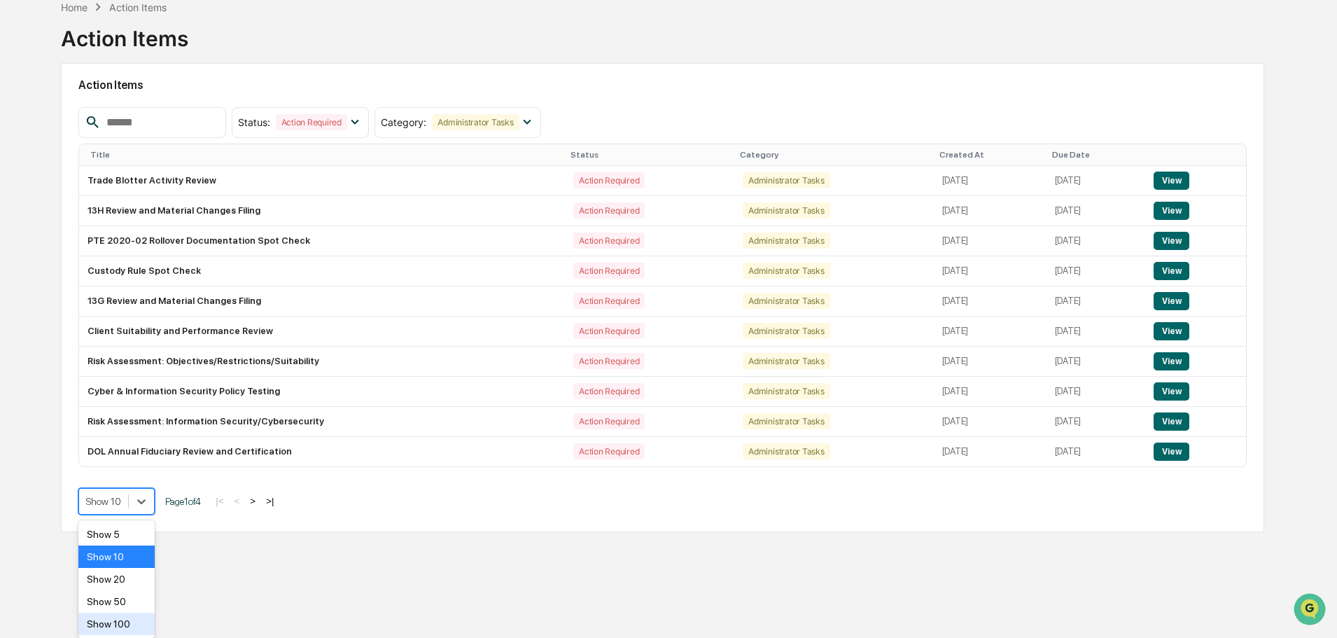
click at [121, 626] on div "Show 100" at bounding box center [116, 623] width 76 height 22
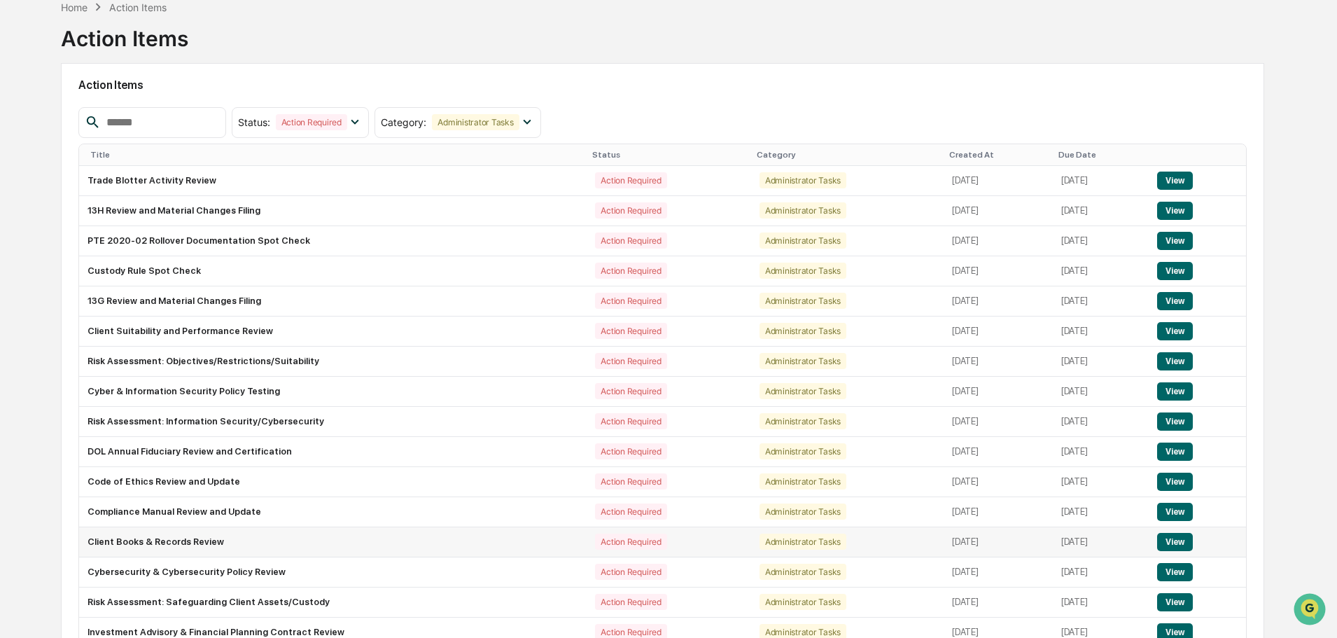
click at [1186, 542] on button "View" at bounding box center [1175, 542] width 36 height 18
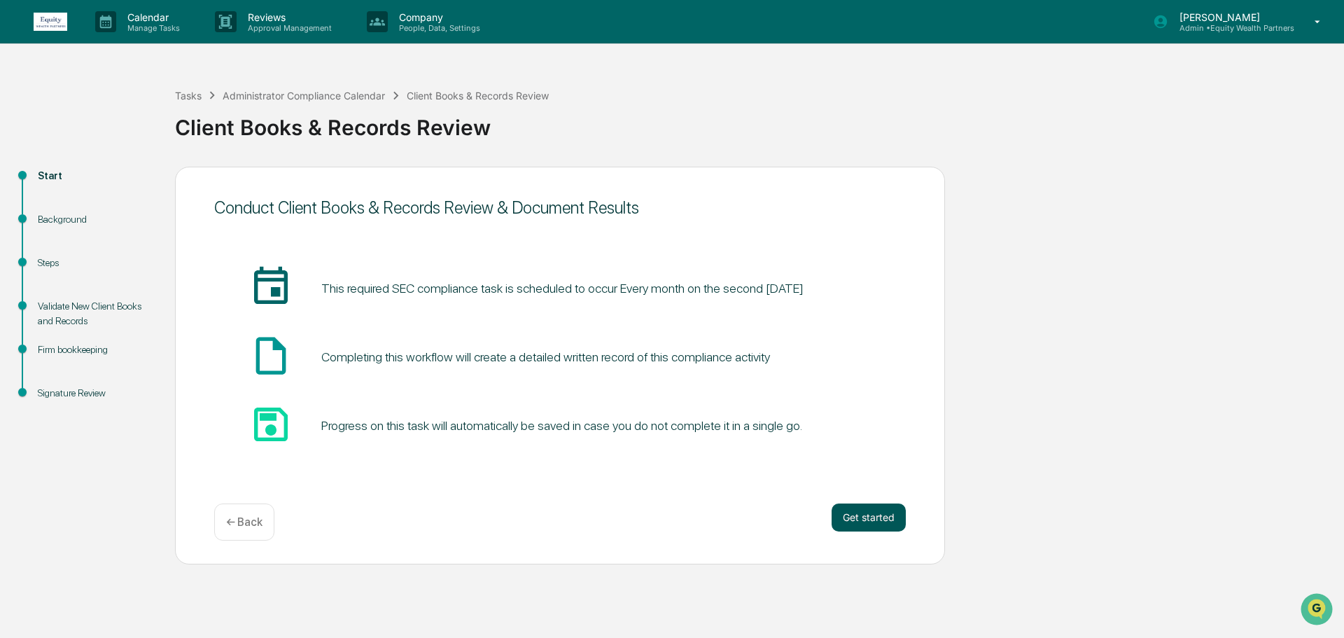
click at [876, 517] on button "Get started" at bounding box center [868, 517] width 74 height 28
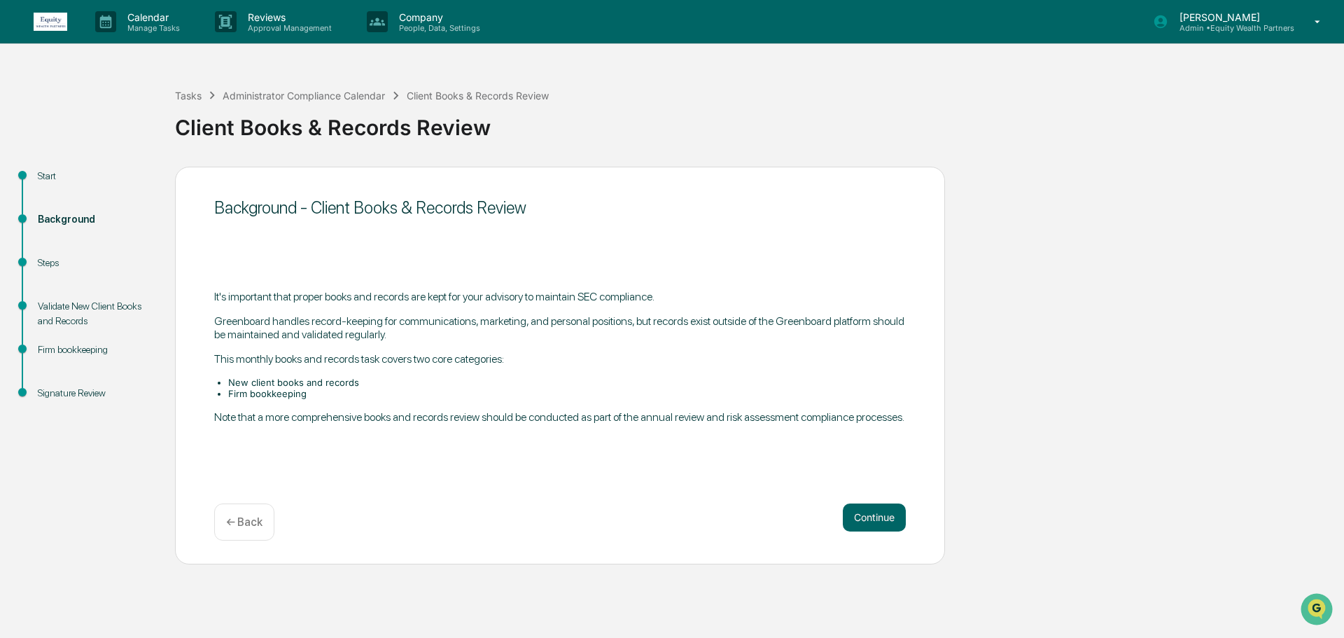
click at [876, 517] on button "Continue" at bounding box center [874, 517] width 63 height 28
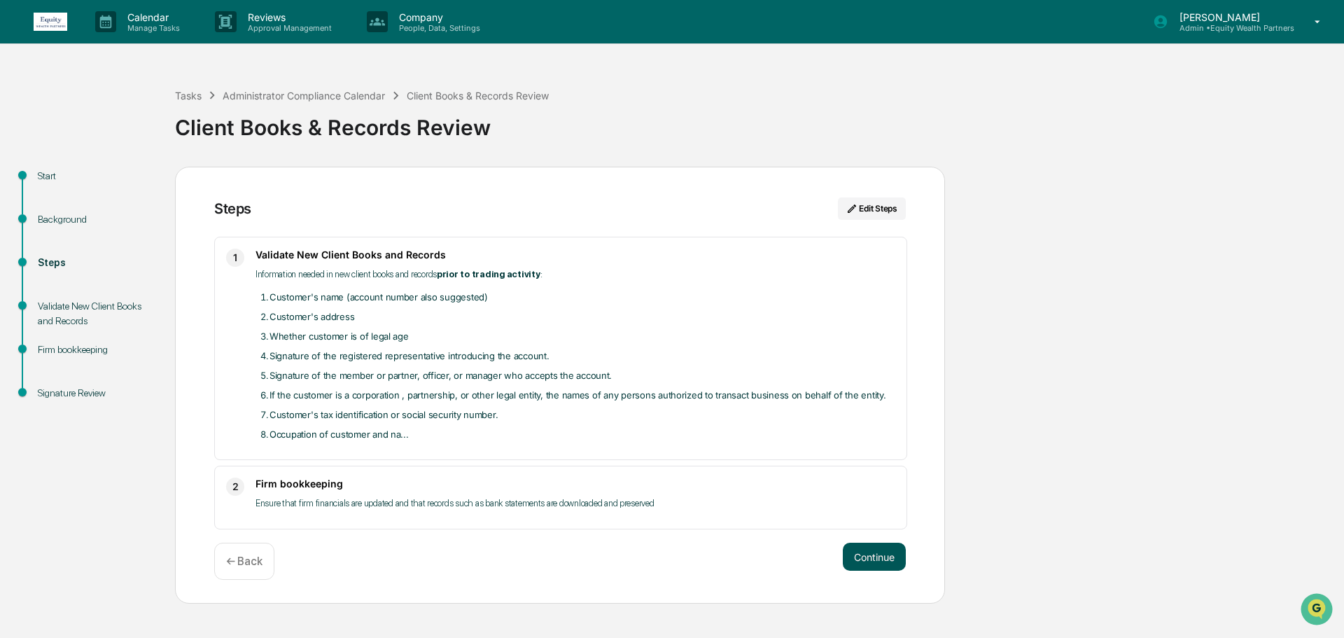
click at [871, 554] on button "Continue" at bounding box center [874, 556] width 63 height 28
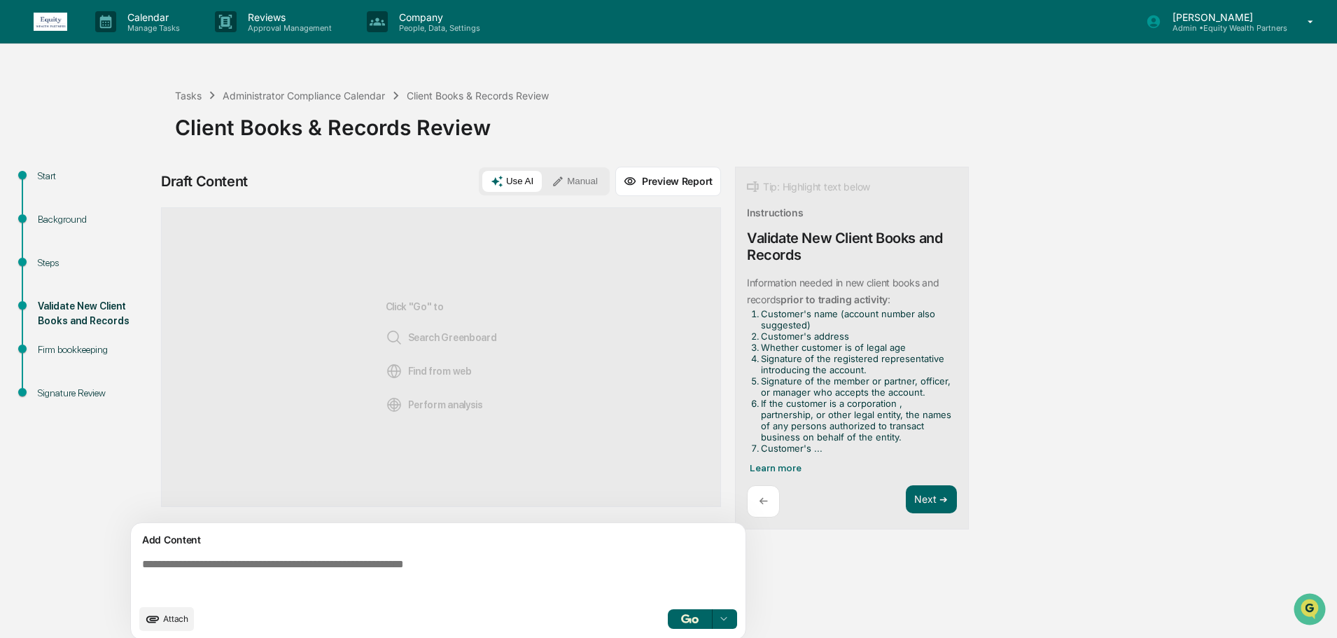
click at [174, 618] on span "Attach" at bounding box center [175, 618] width 25 height 10
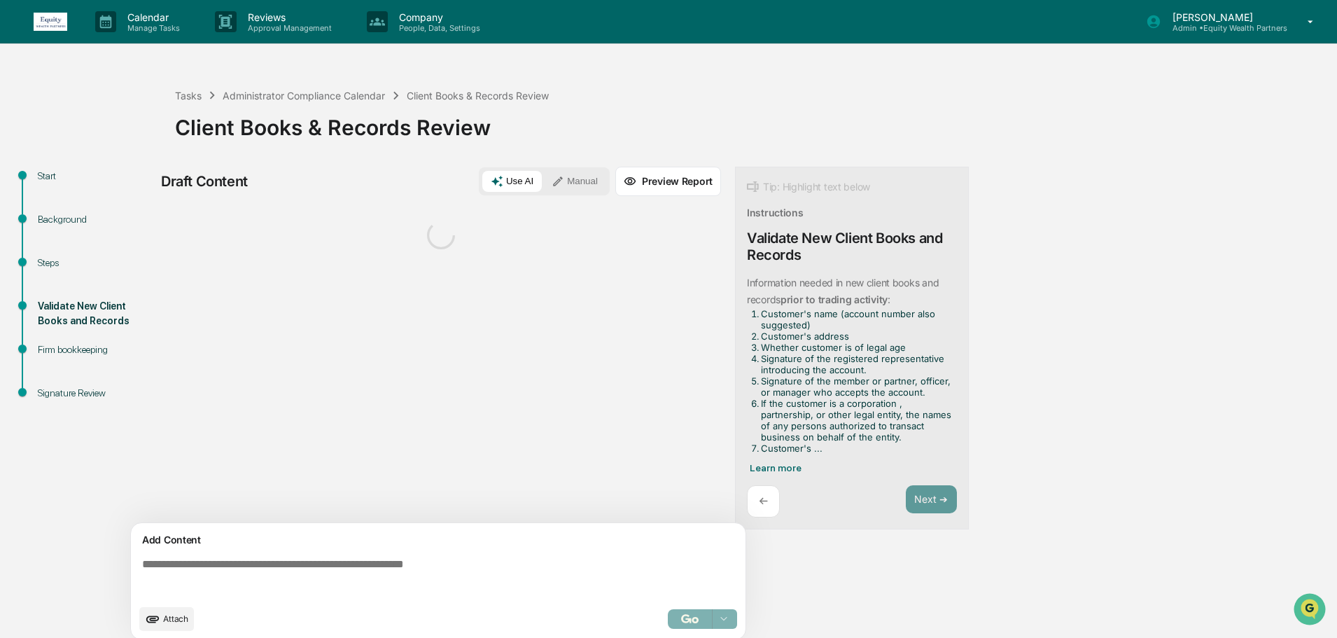
scroll to position [10, 0]
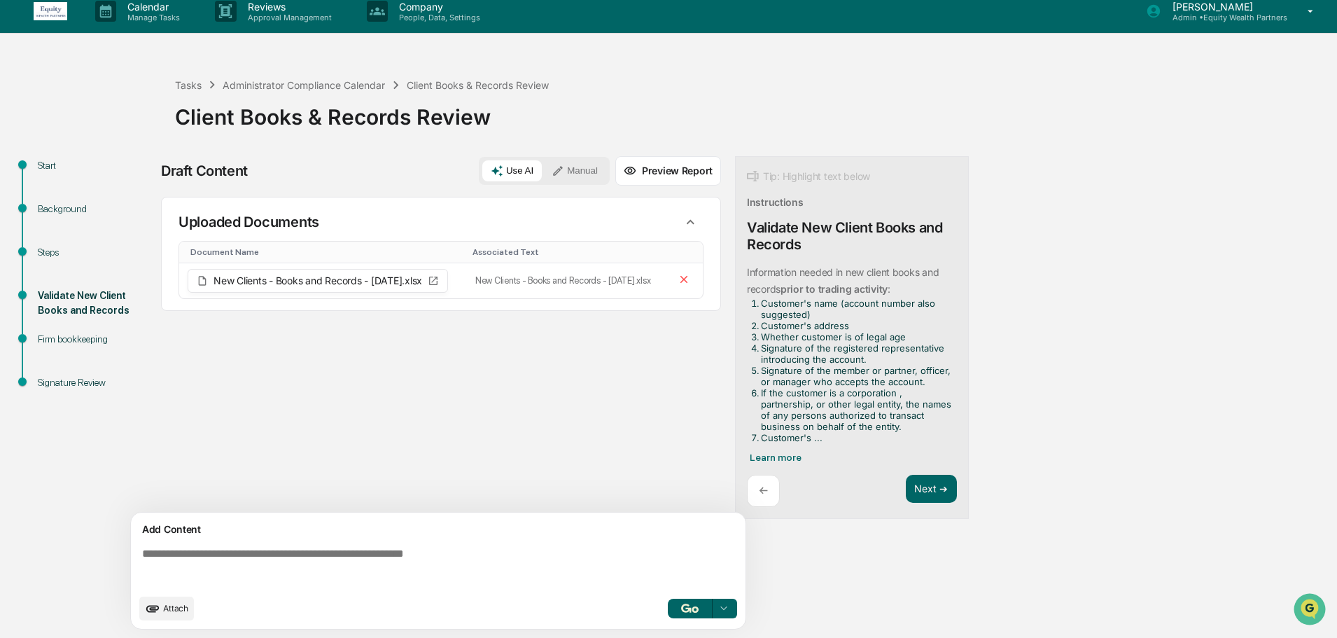
click at [376, 549] on textarea at bounding box center [440, 567] width 609 height 50
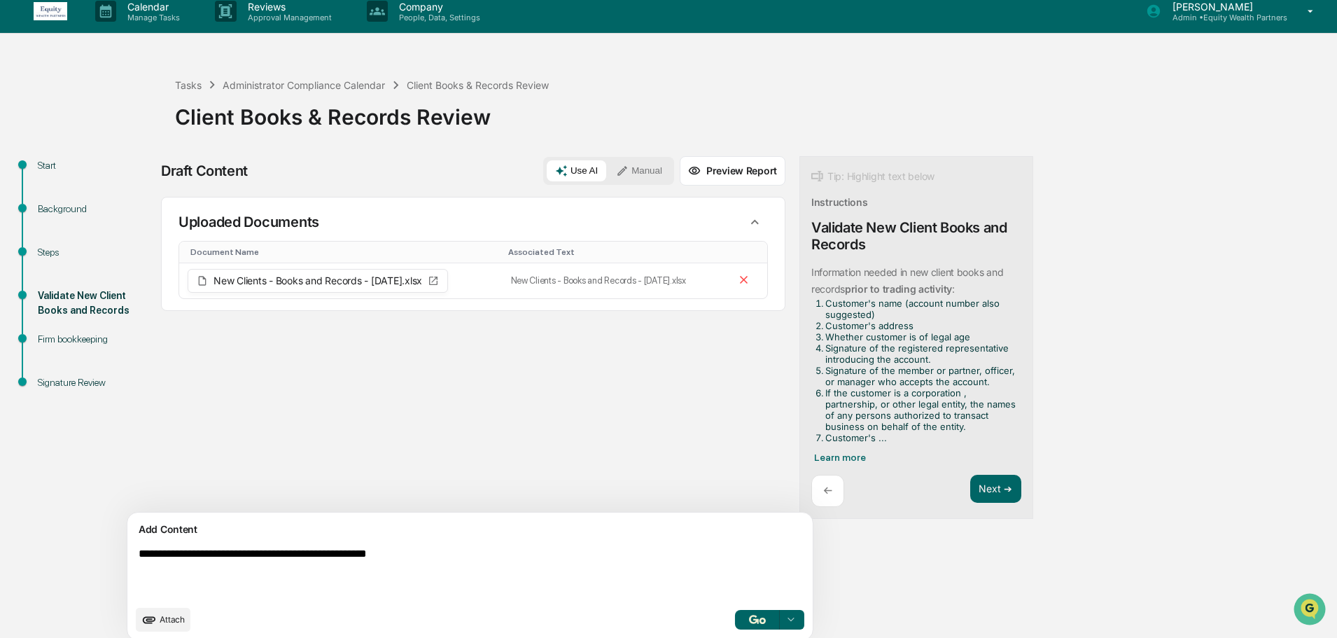
type textarea "**********"
click at [749, 617] on img "button" at bounding box center [757, 619] width 17 height 9
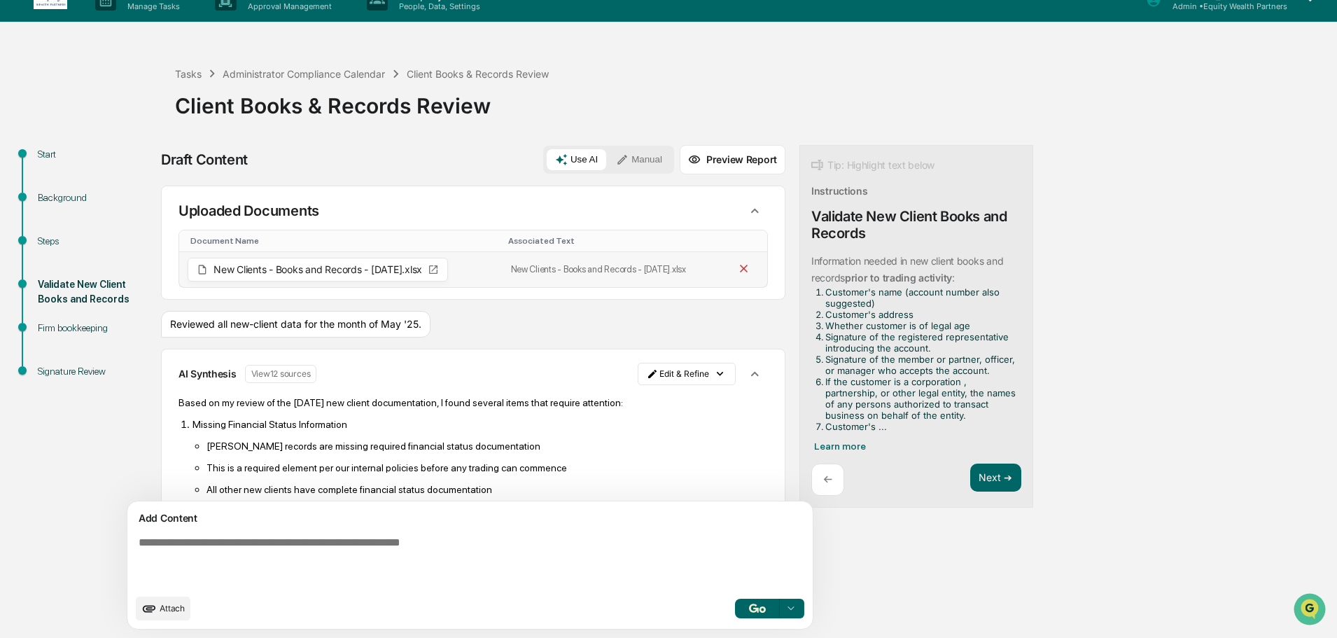
click at [737, 272] on icon at bounding box center [743, 268] width 13 height 13
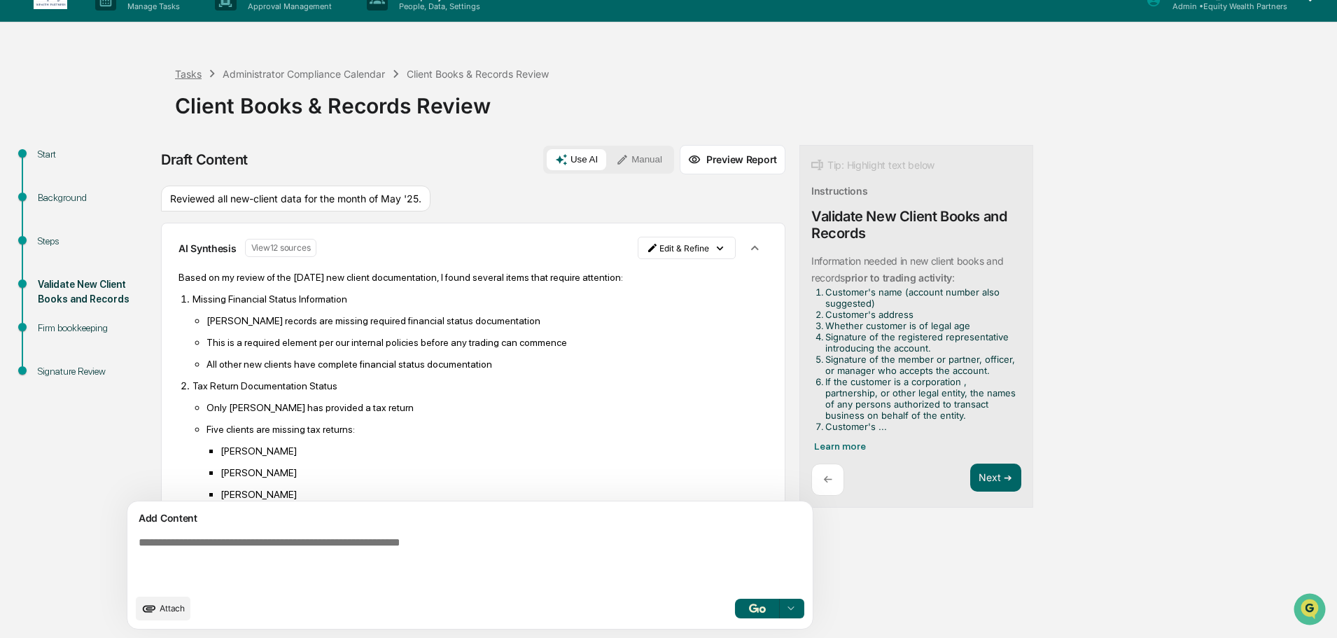
click at [182, 71] on div "Tasks" at bounding box center [188, 74] width 27 height 12
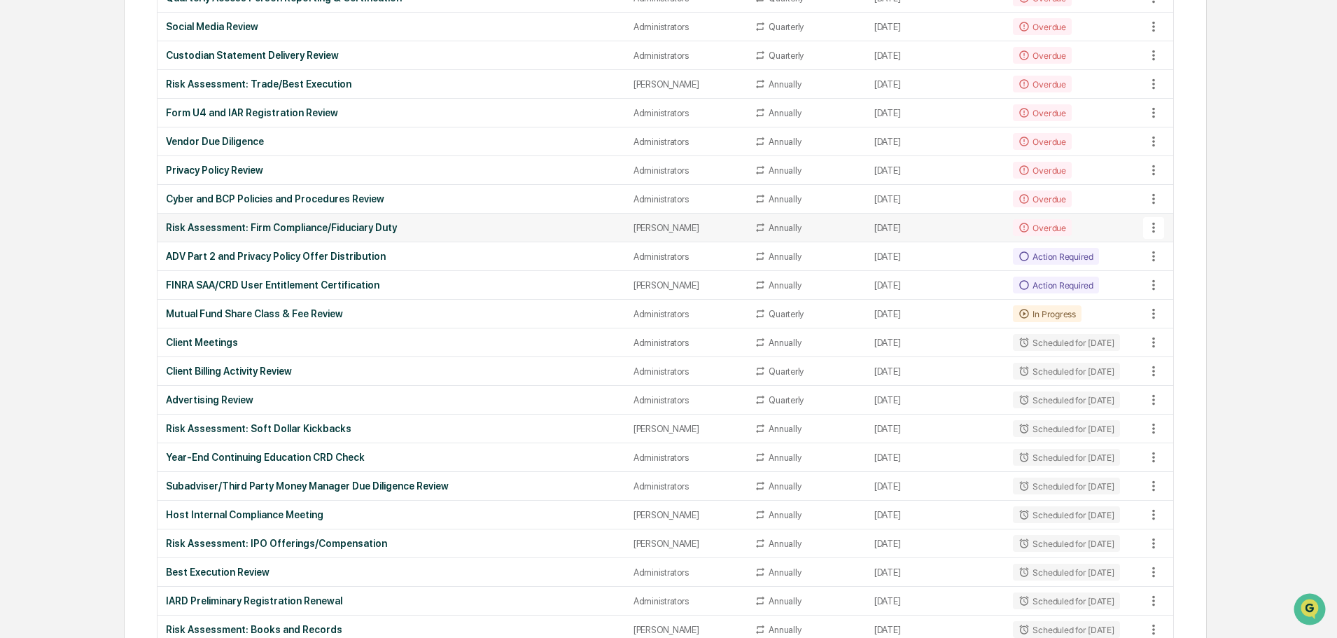
scroll to position [933, 0]
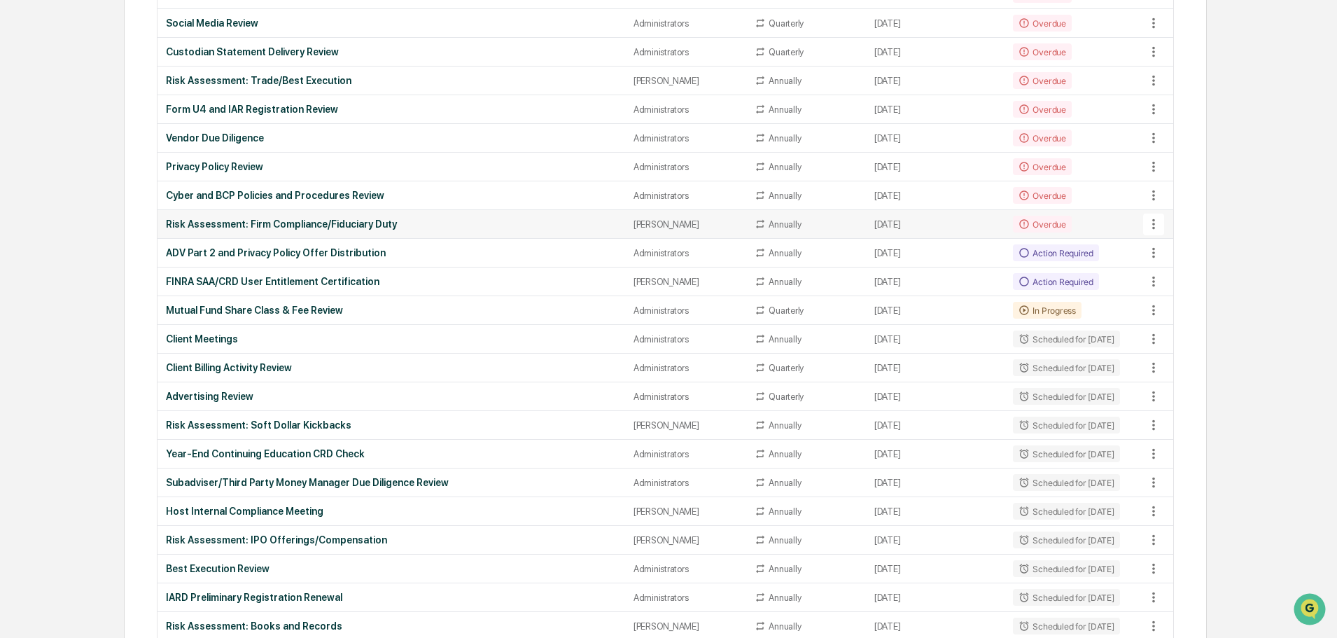
click at [334, 223] on div "Risk Assessment: Firm Compliance/Fiduciary Duty" at bounding box center [391, 223] width 450 height 11
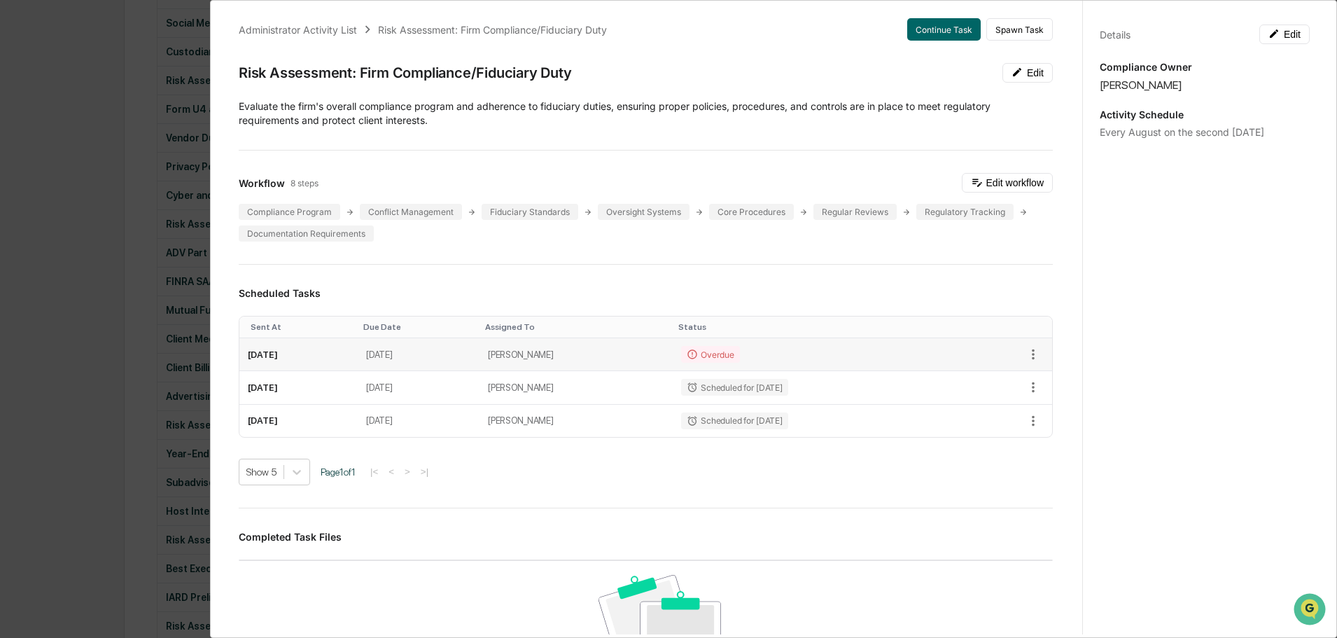
scroll to position [0, 0]
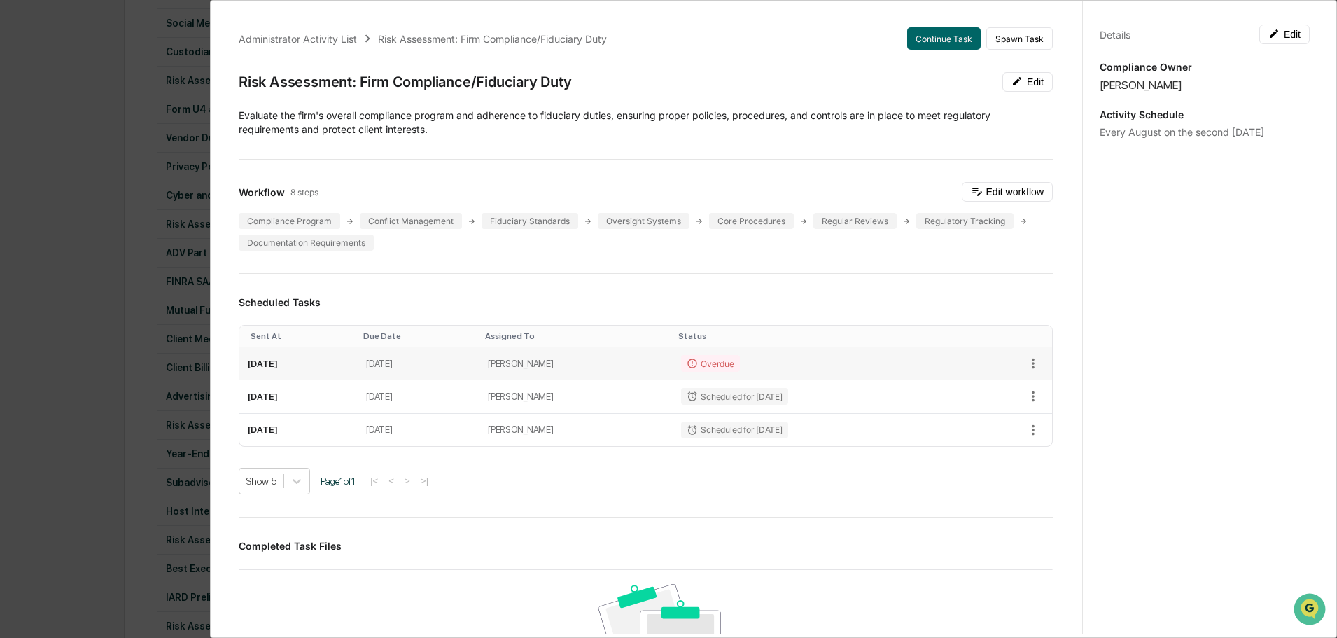
click at [844, 358] on td "Overdue" at bounding box center [818, 363] width 290 height 33
click at [939, 41] on button "Continue Task" at bounding box center [943, 38] width 73 height 22
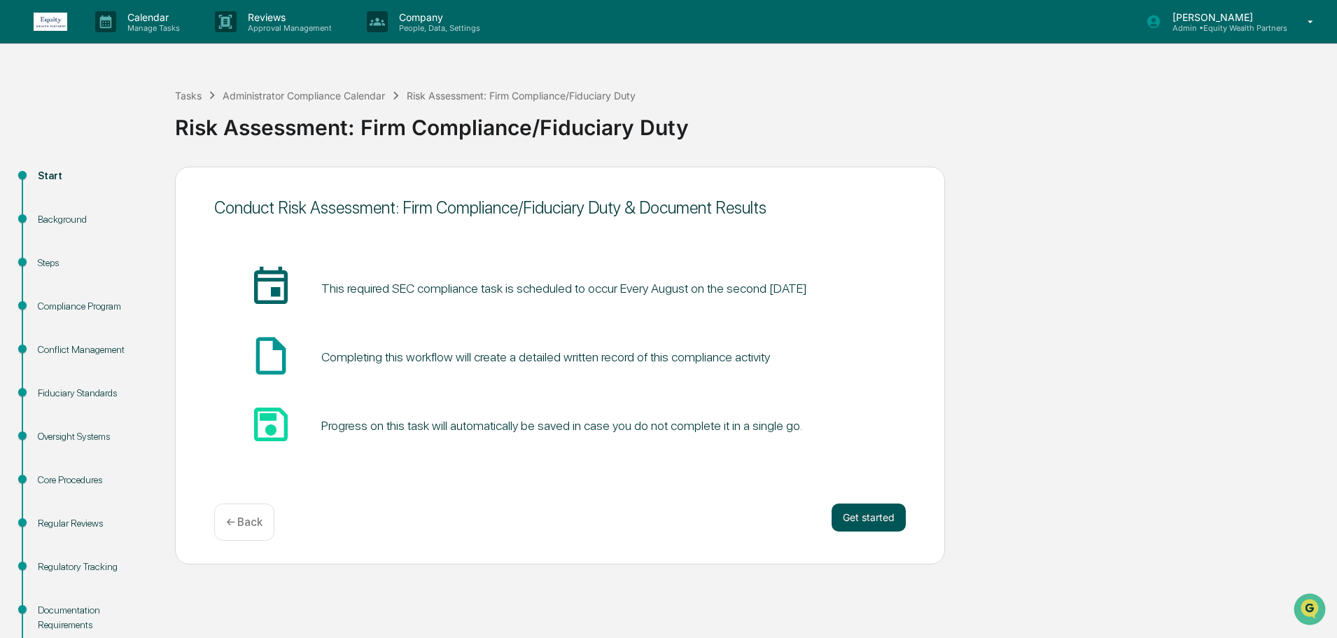
click at [884, 521] on button "Get started" at bounding box center [868, 517] width 74 height 28
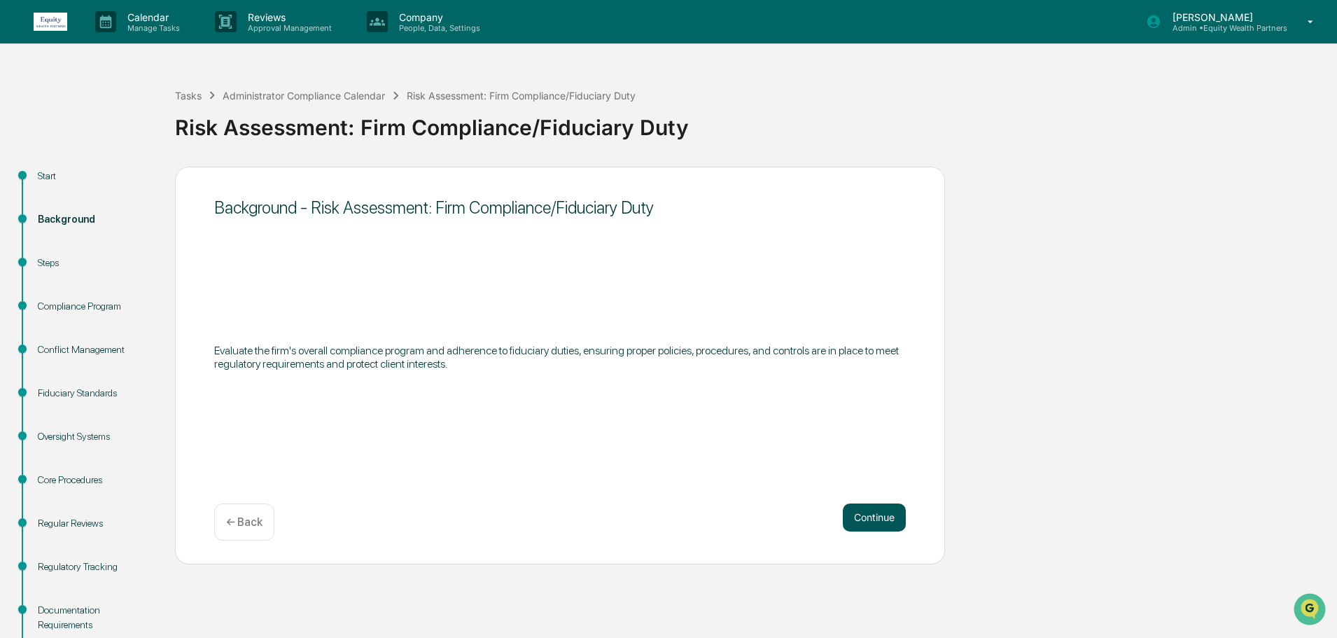
click at [882, 519] on button "Continue" at bounding box center [874, 517] width 63 height 28
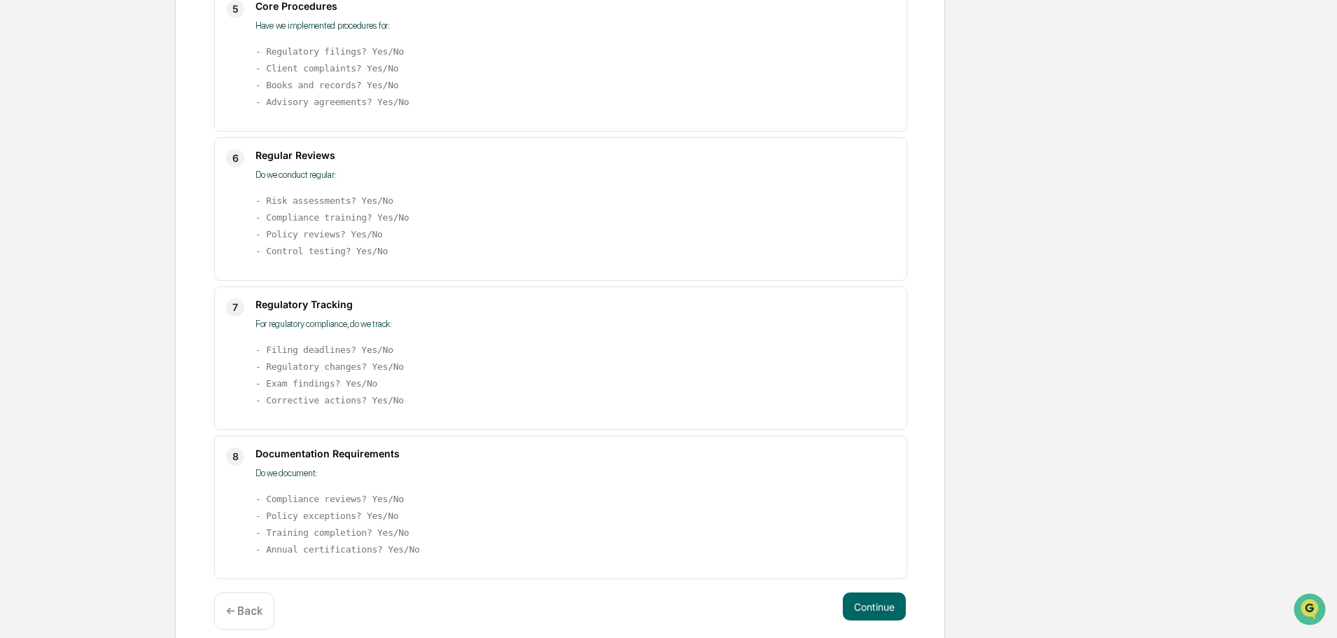
scroll to position [860, 0]
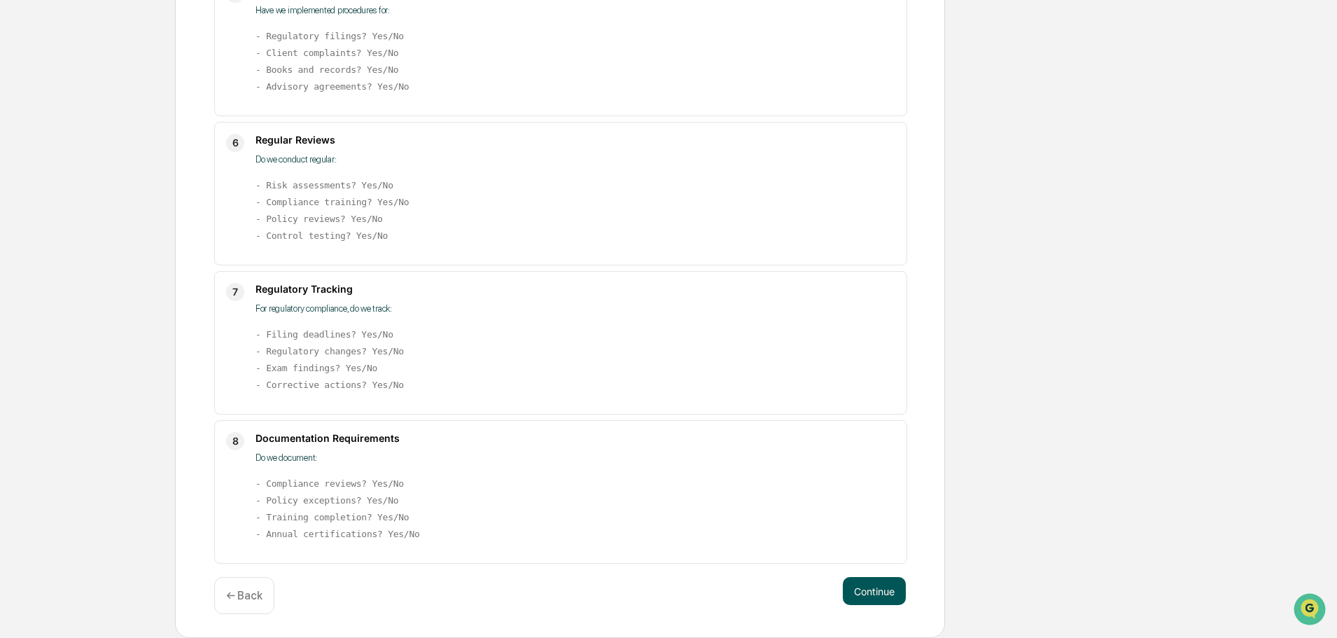
click at [873, 589] on button "Continue" at bounding box center [874, 591] width 63 height 28
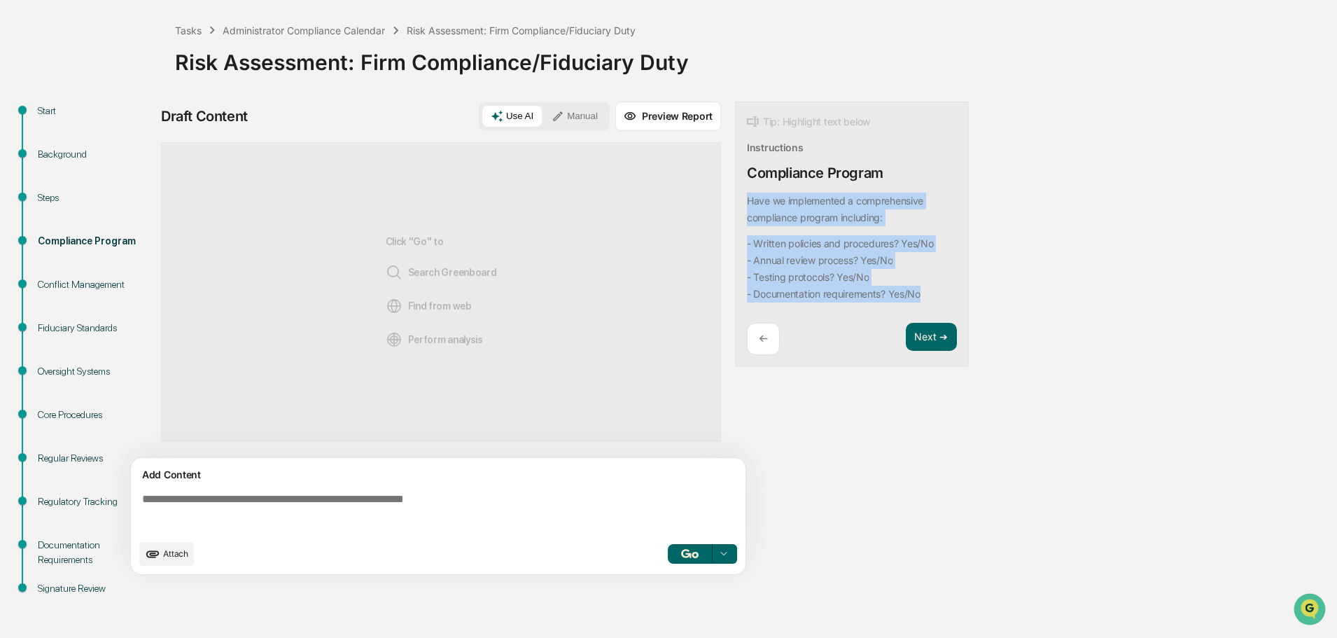
drag, startPoint x: 747, startPoint y: 199, endPoint x: 932, endPoint y: 290, distance: 206.3
click at [932, 290] on div "Have we implemented a comprehensive compliance program including: - Written pol…" at bounding box center [849, 247] width 204 height 110
copy div "Have we implemented a comprehensive compliance program including: - Written pol…"
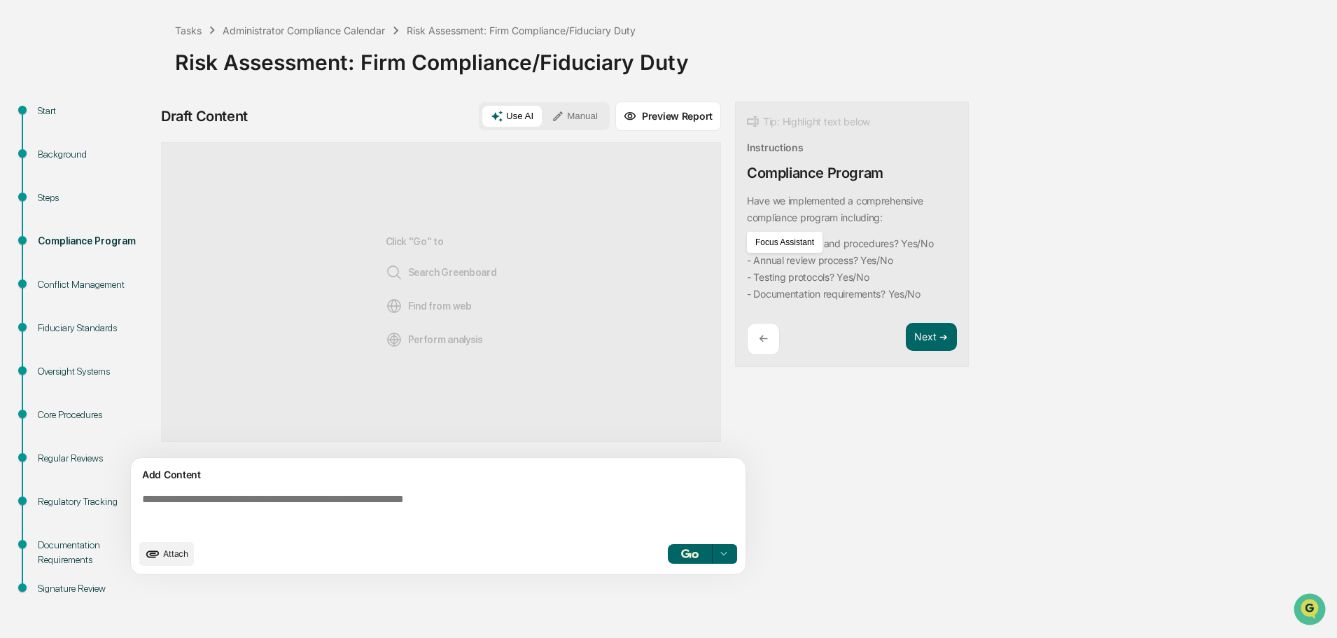
click at [284, 501] on textarea at bounding box center [440, 512] width 609 height 50
paste textarea "**********"
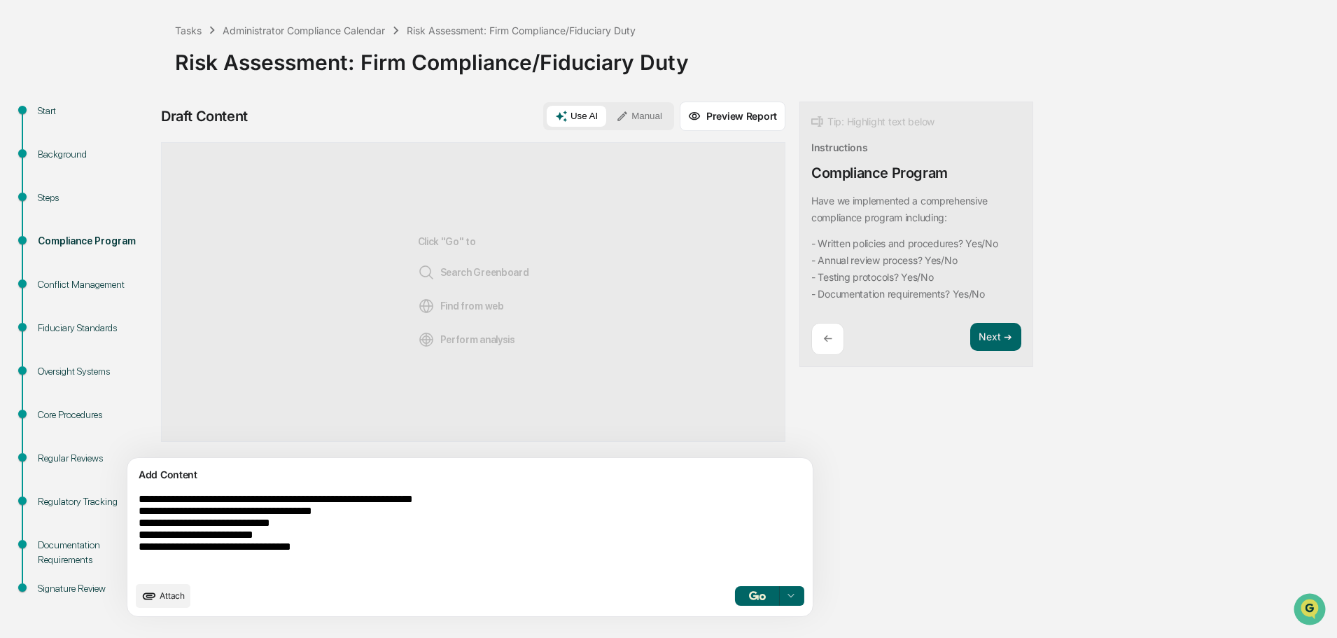
type textarea "**********"
click at [735, 599] on button "button" at bounding box center [757, 596] width 45 height 20
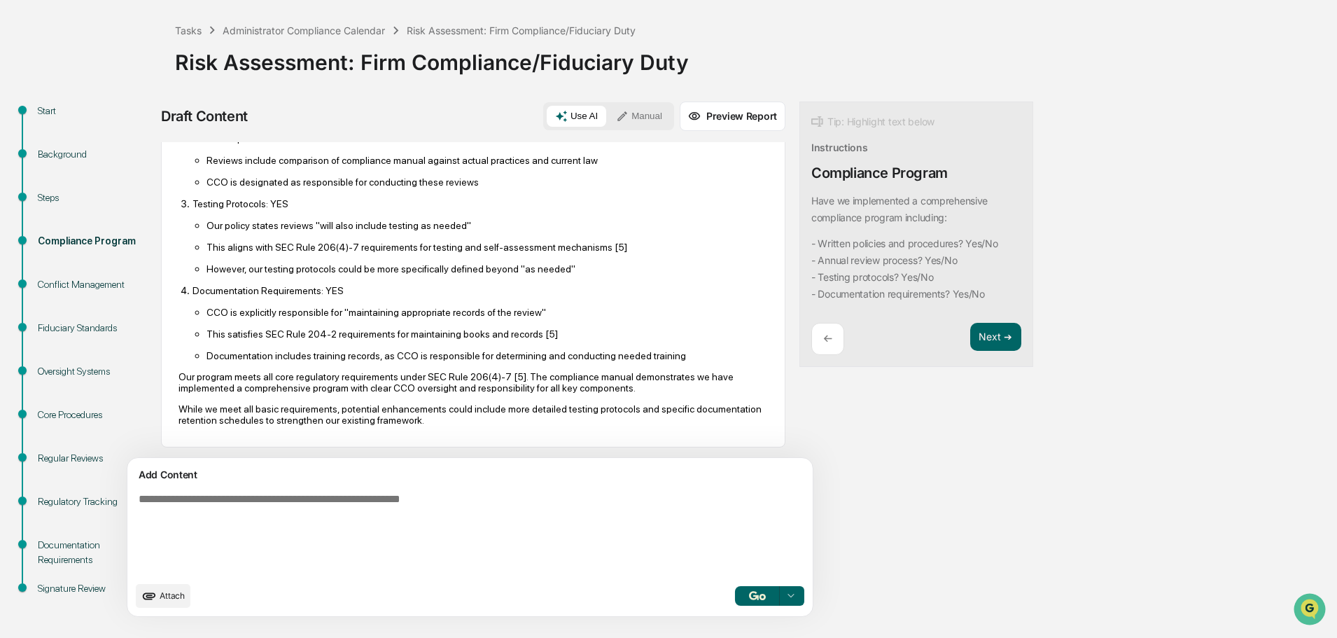
scroll to position [243, 0]
click at [970, 332] on button "Next ➔" at bounding box center [995, 337] width 51 height 29
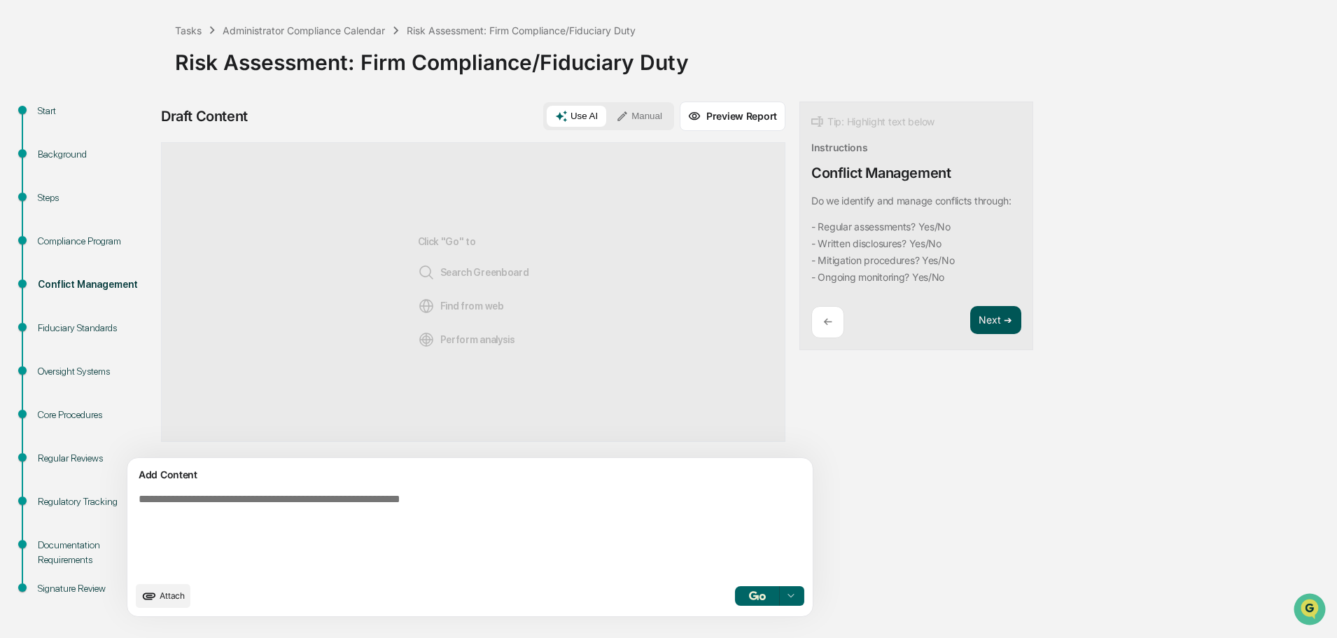
scroll to position [0, 0]
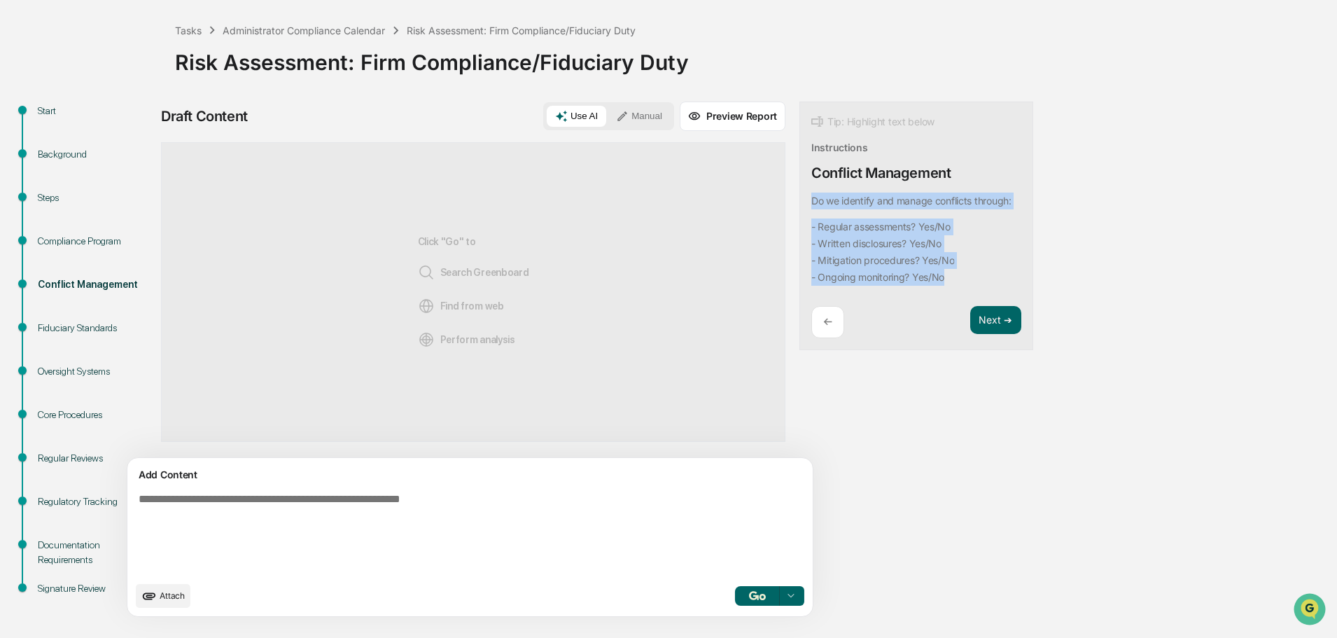
drag, startPoint x: 747, startPoint y: 197, endPoint x: 908, endPoint y: 272, distance: 177.2
click at [908, 272] on div "Do we identify and manage conflicts through: - Regular assessments? Yes/No - Wr…" at bounding box center [911, 238] width 200 height 93
copy div "Do we identify and manage conflicts through: - Regular assessments? Yes/No - Wr…"
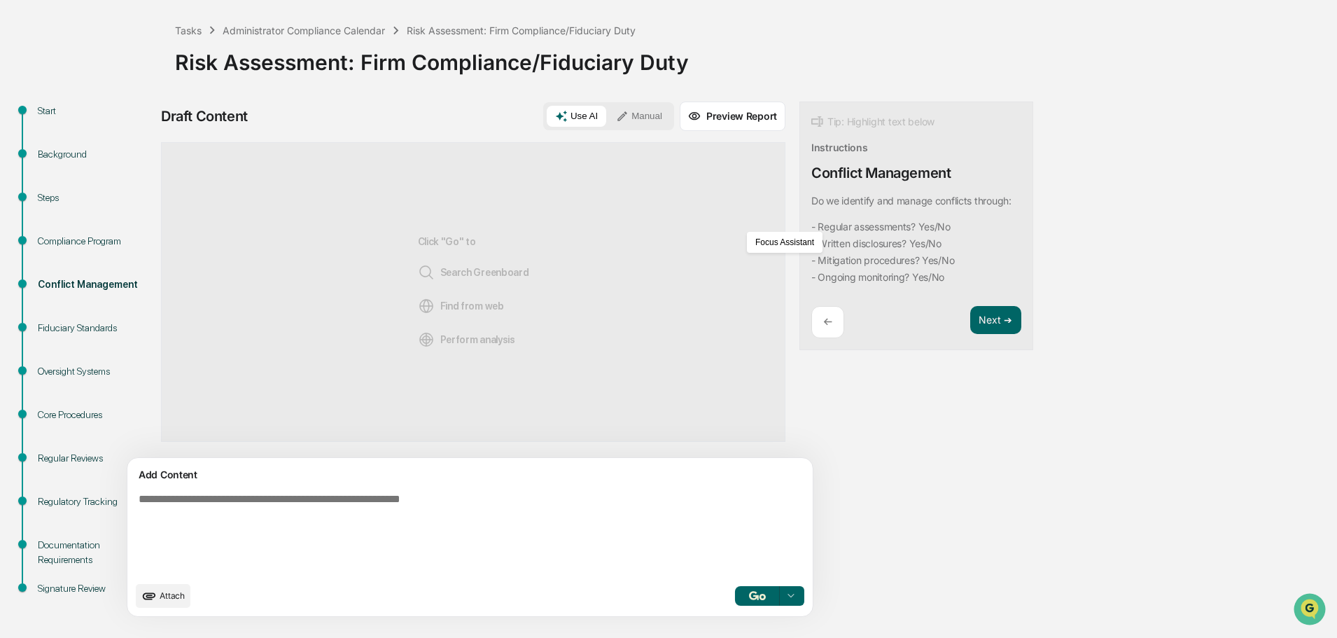
click at [257, 519] on textarea at bounding box center [437, 533] width 609 height 92
paste textarea "**********"
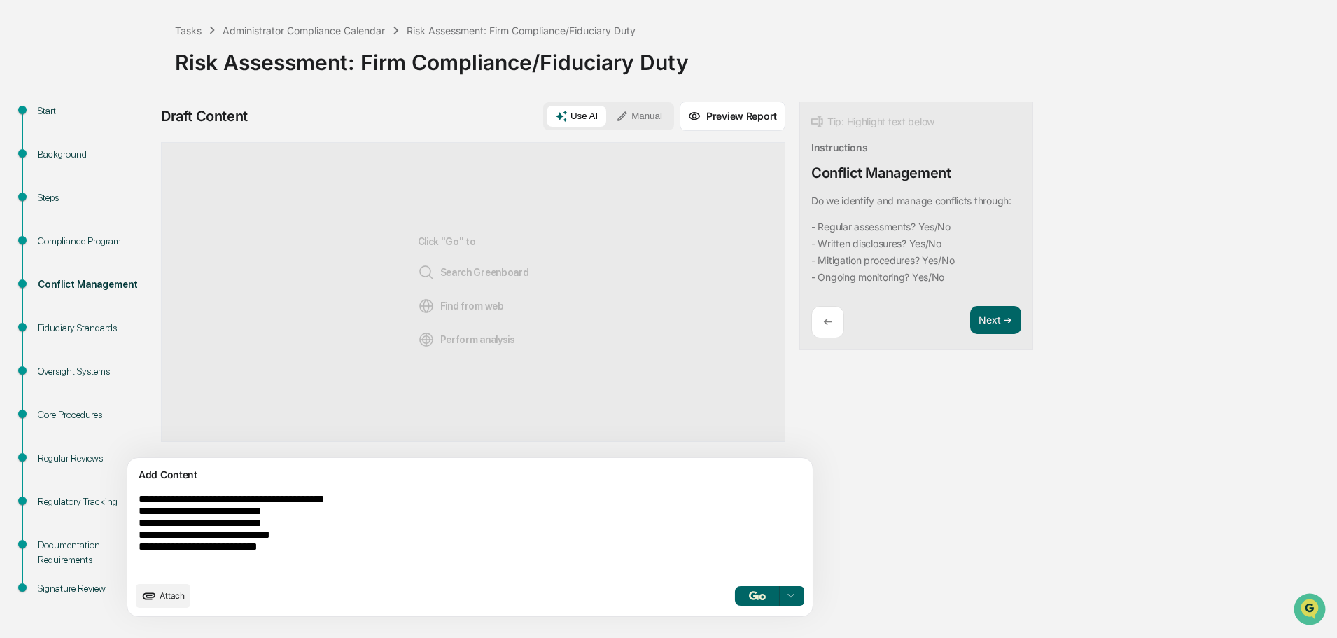
type textarea "**********"
click at [749, 593] on img "button" at bounding box center [757, 595] width 17 height 9
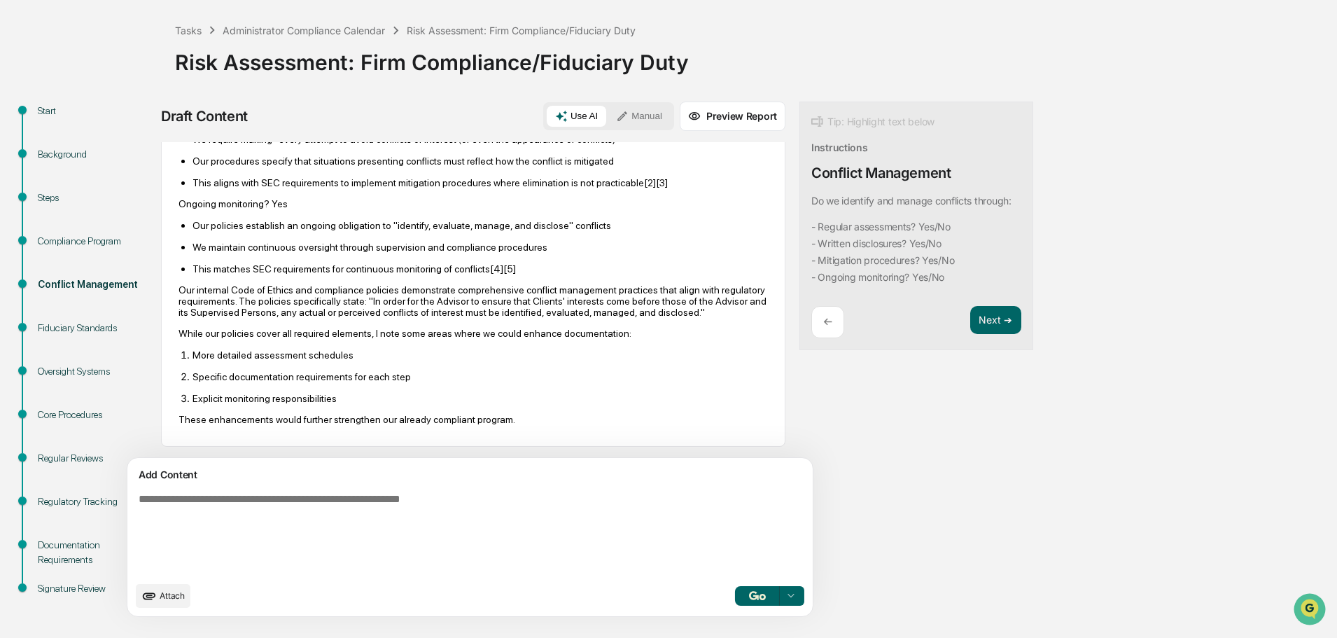
scroll to position [367, 0]
click at [970, 313] on button "Next ➔" at bounding box center [995, 320] width 51 height 29
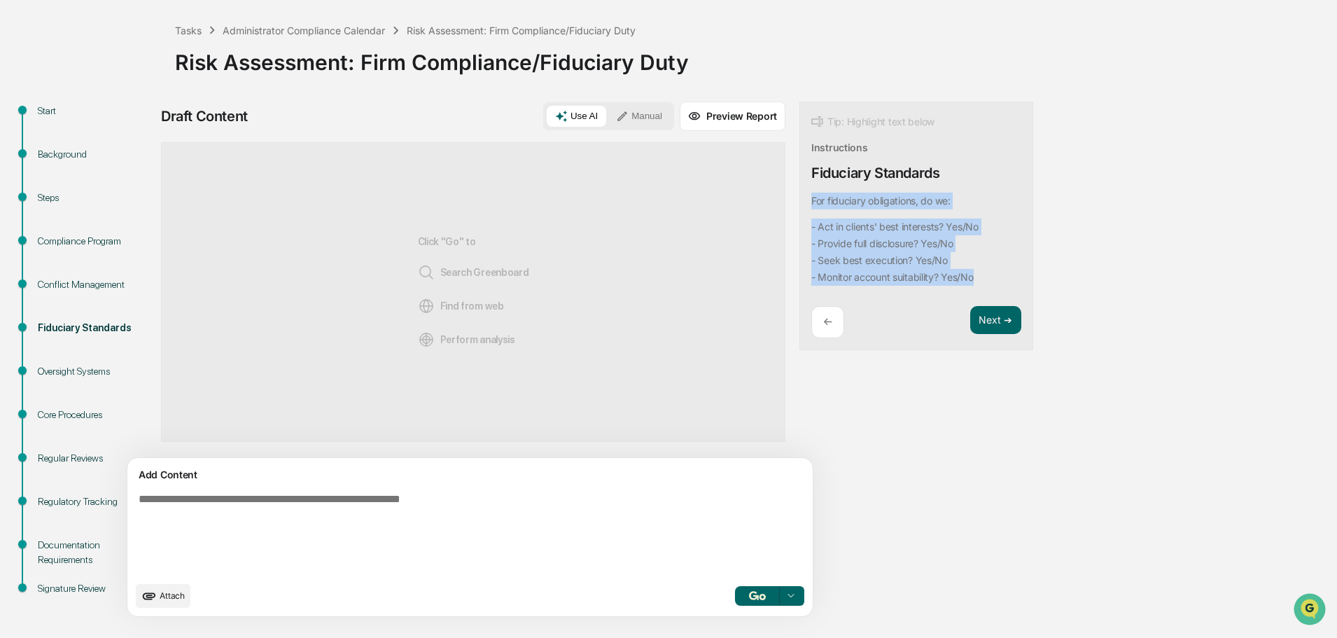
drag, startPoint x: 745, startPoint y: 199, endPoint x: 924, endPoint y: 279, distance: 195.5
click at [924, 279] on div "Tip: Highlight text below Instructions Fiduciary Standards For fiduciary obliga…" at bounding box center [916, 225] width 234 height 249
copy div "For fiduciary obligations, do we: - Act in clients' best interests? Yes/No - Pr…"
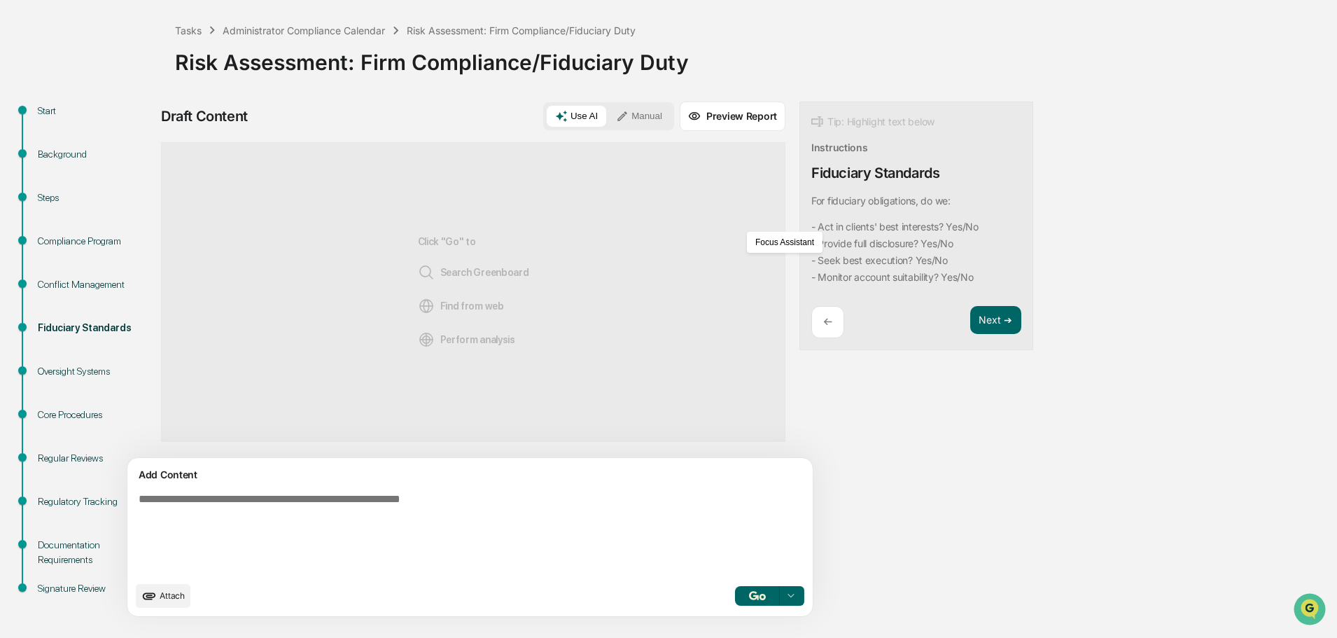
click at [225, 513] on textarea at bounding box center [437, 533] width 609 height 92
paste textarea "**********"
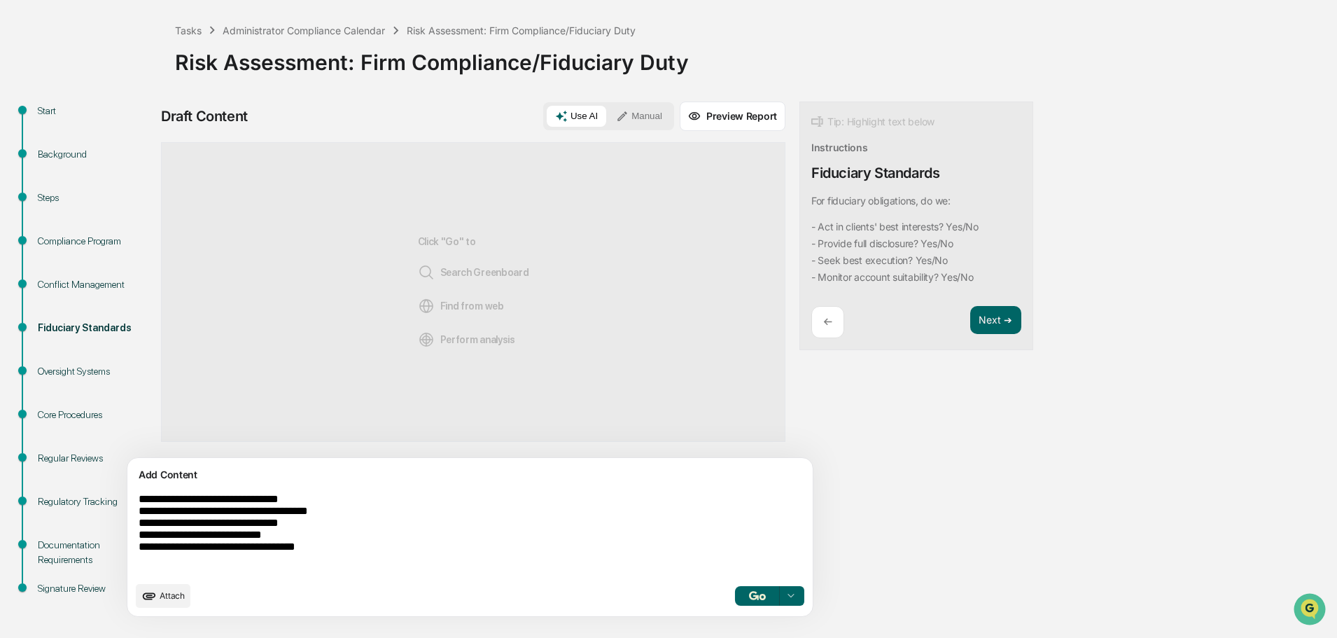
type textarea "**********"
click at [749, 593] on img "button" at bounding box center [757, 595] width 17 height 9
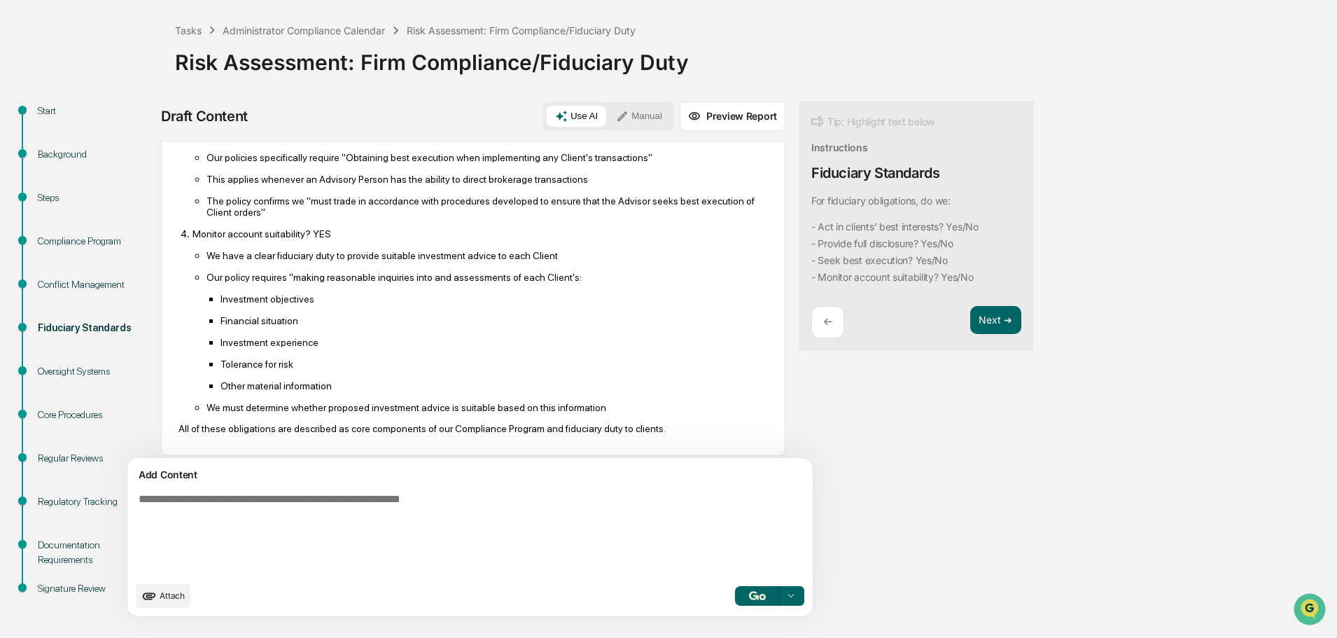
scroll to position [338, 0]
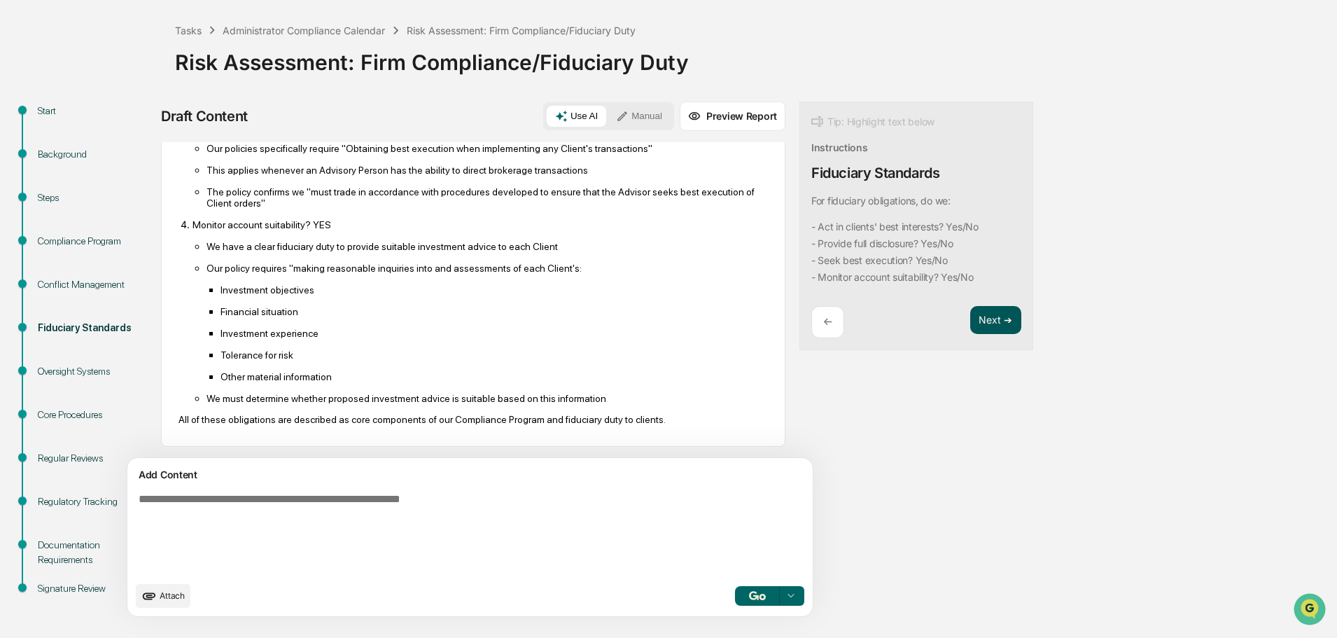
click at [970, 323] on button "Next ➔" at bounding box center [995, 320] width 51 height 29
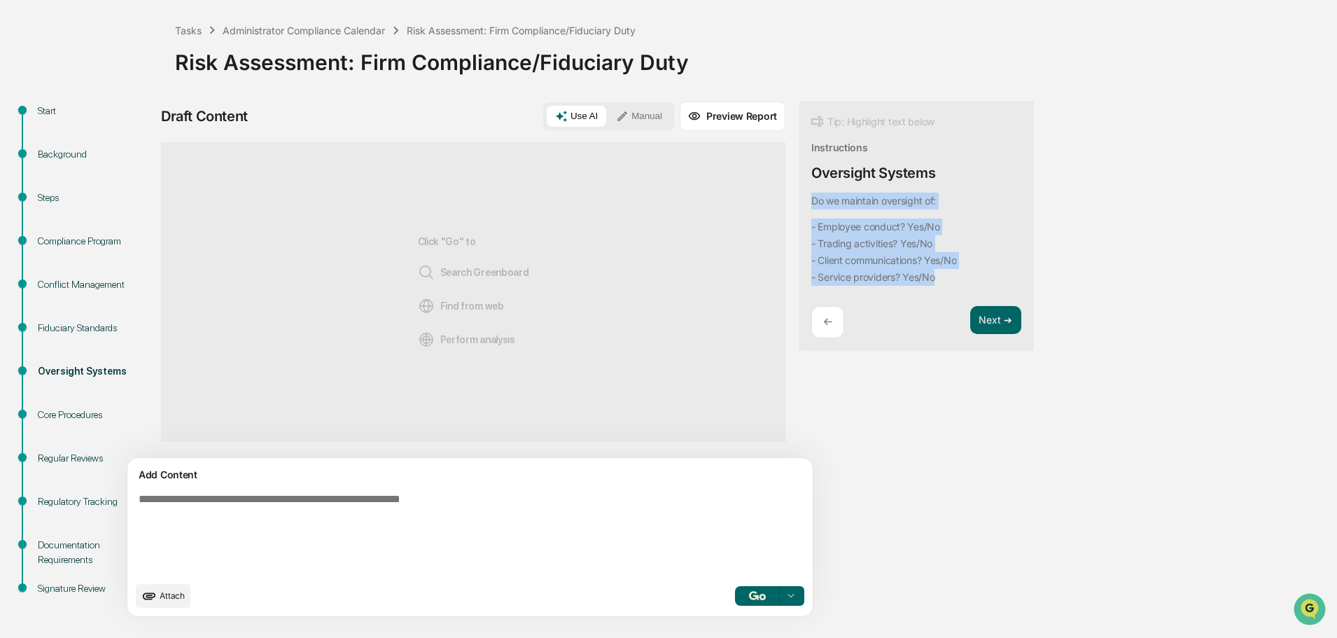
drag, startPoint x: 748, startPoint y: 198, endPoint x: 913, endPoint y: 272, distance: 180.4
click at [913, 272] on div "Tip: Highlight text below Instructions Oversight Systems Do we maintain oversig…" at bounding box center [916, 225] width 234 height 249
copy div "Do we maintain oversight of: - Employee conduct? Yes/No - Trading activities? Y…"
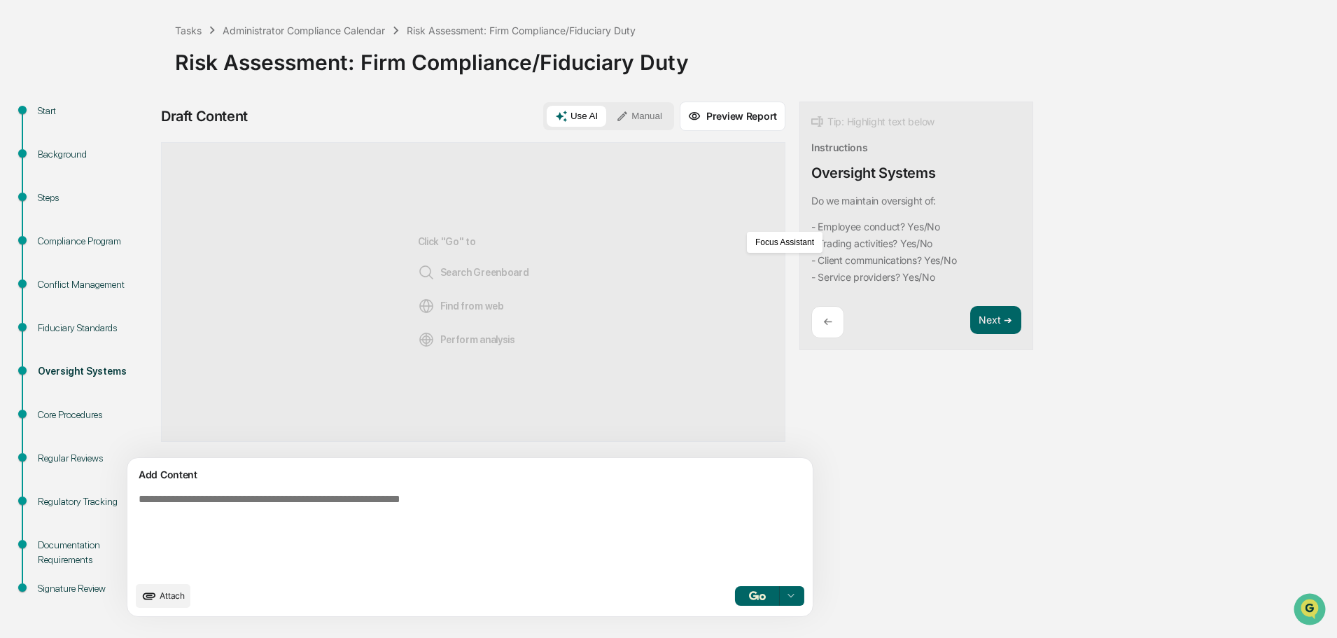
click at [251, 527] on textarea at bounding box center [437, 533] width 609 height 92
paste textarea "**********"
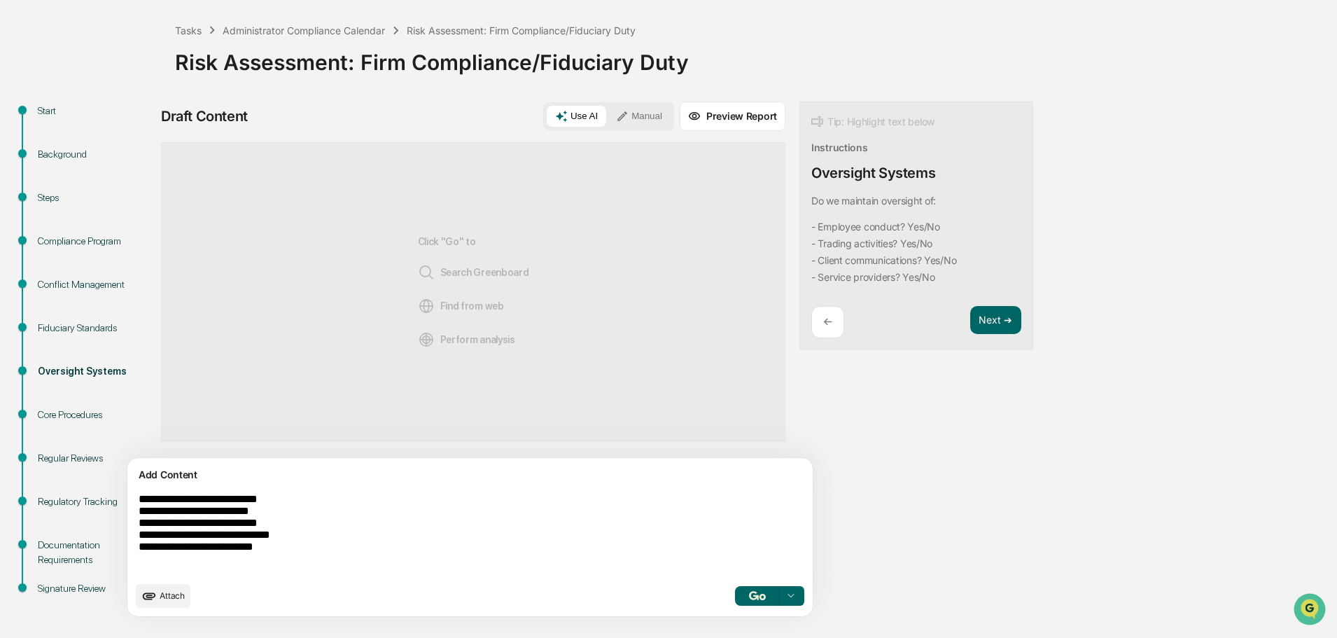
type textarea "**********"
click at [749, 594] on img "button" at bounding box center [757, 595] width 17 height 9
